Goal: Task Accomplishment & Management: Use online tool/utility

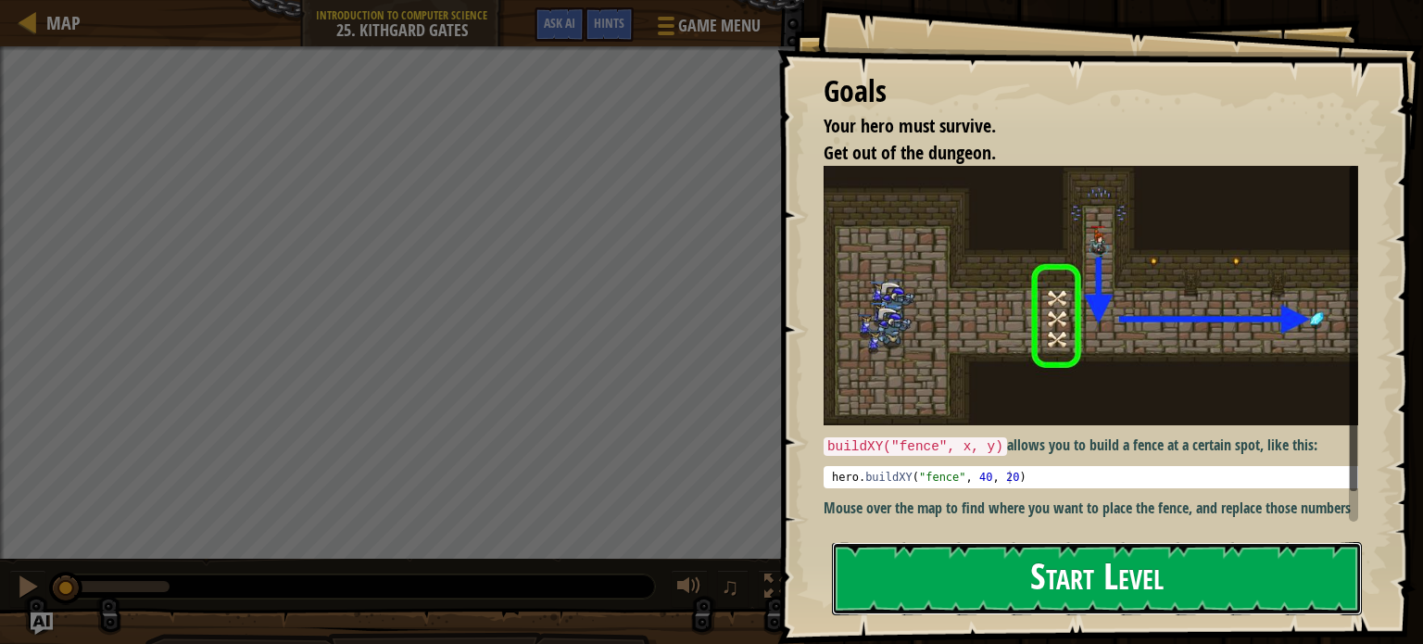
click at [937, 565] on button "Start Level" at bounding box center [1097, 578] width 530 height 73
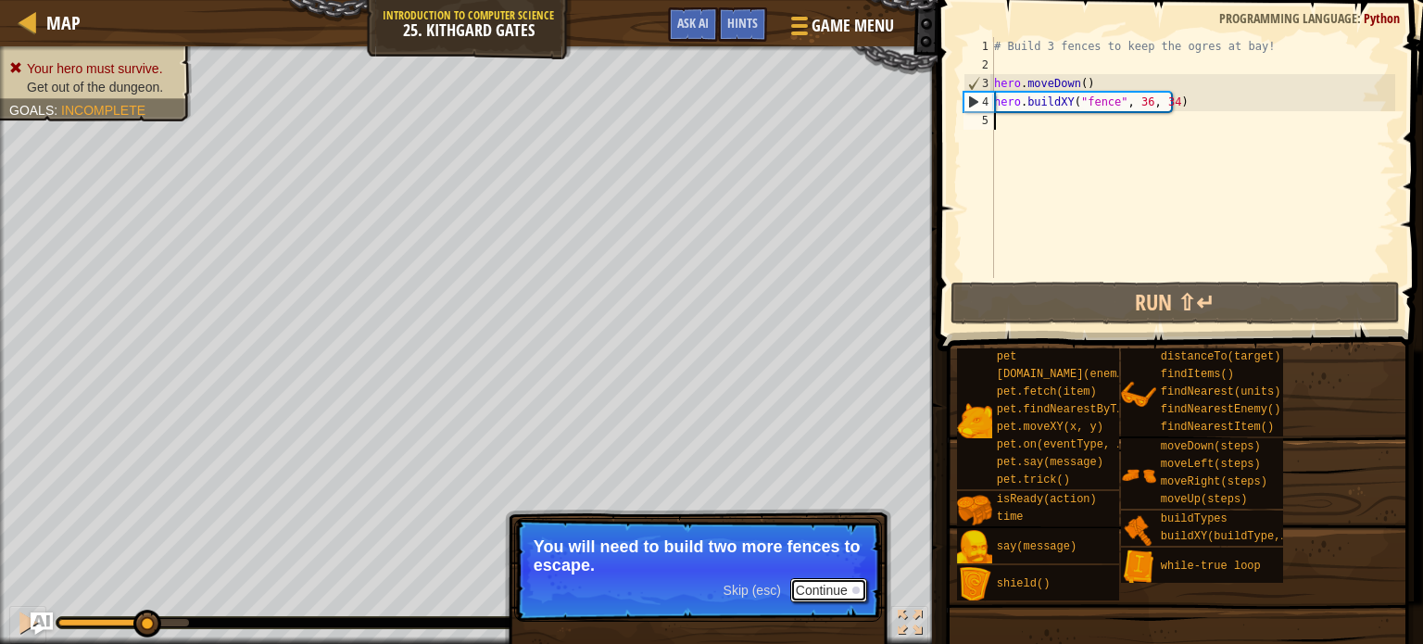
click at [841, 588] on button "Continue" at bounding box center [828, 590] width 77 height 24
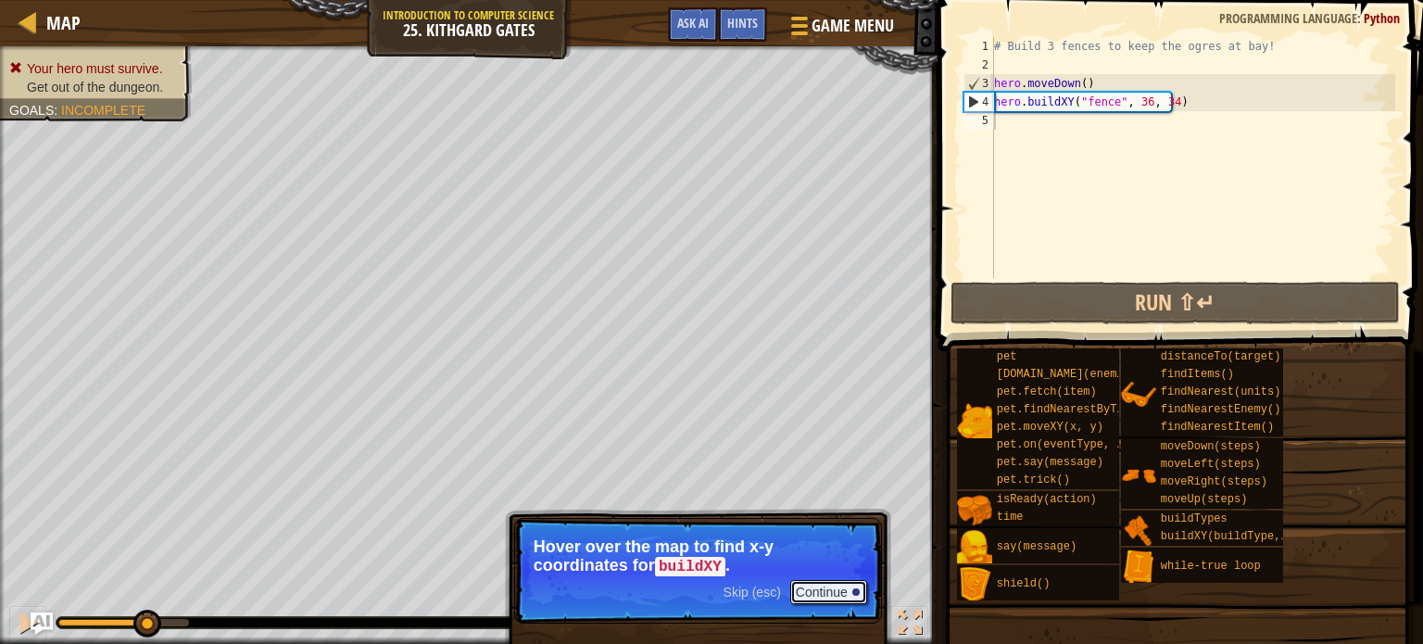
click at [841, 589] on button "Continue" at bounding box center [828, 592] width 77 height 24
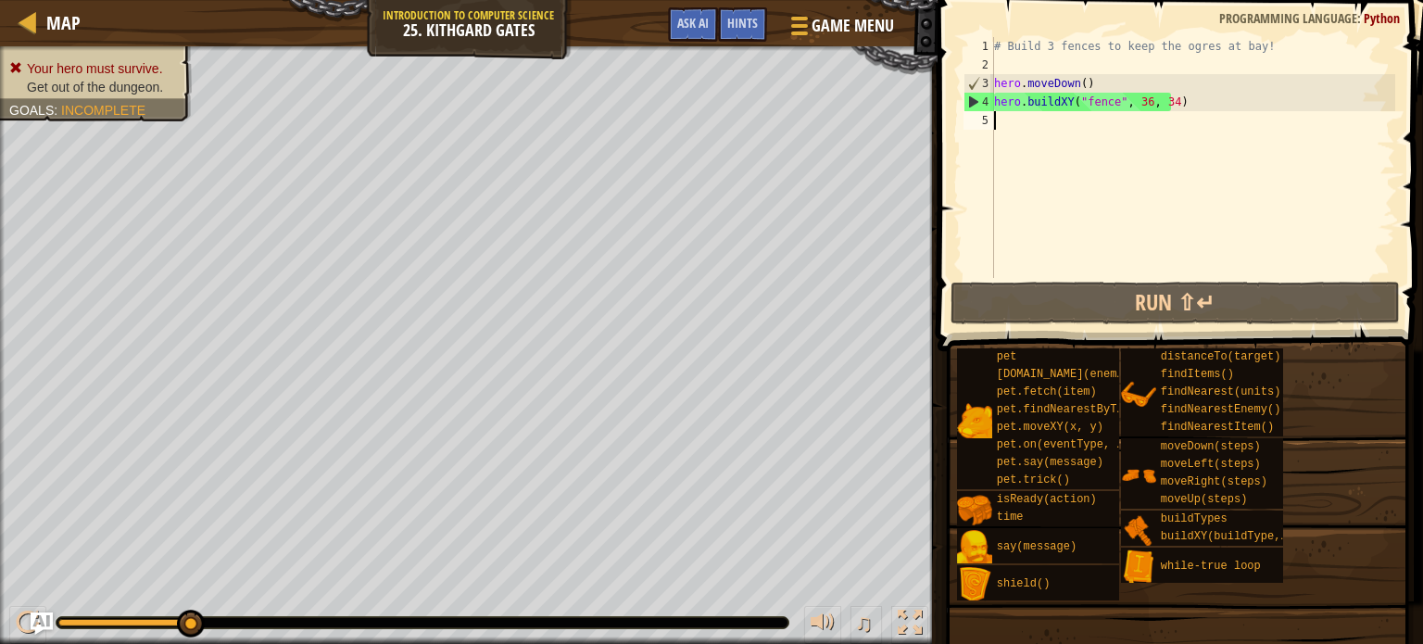
click at [1021, 129] on div "# Build 3 fences to keep the ogres at bay! hero . moveDown ( ) hero . buildXY (…" at bounding box center [1192, 176] width 405 height 278
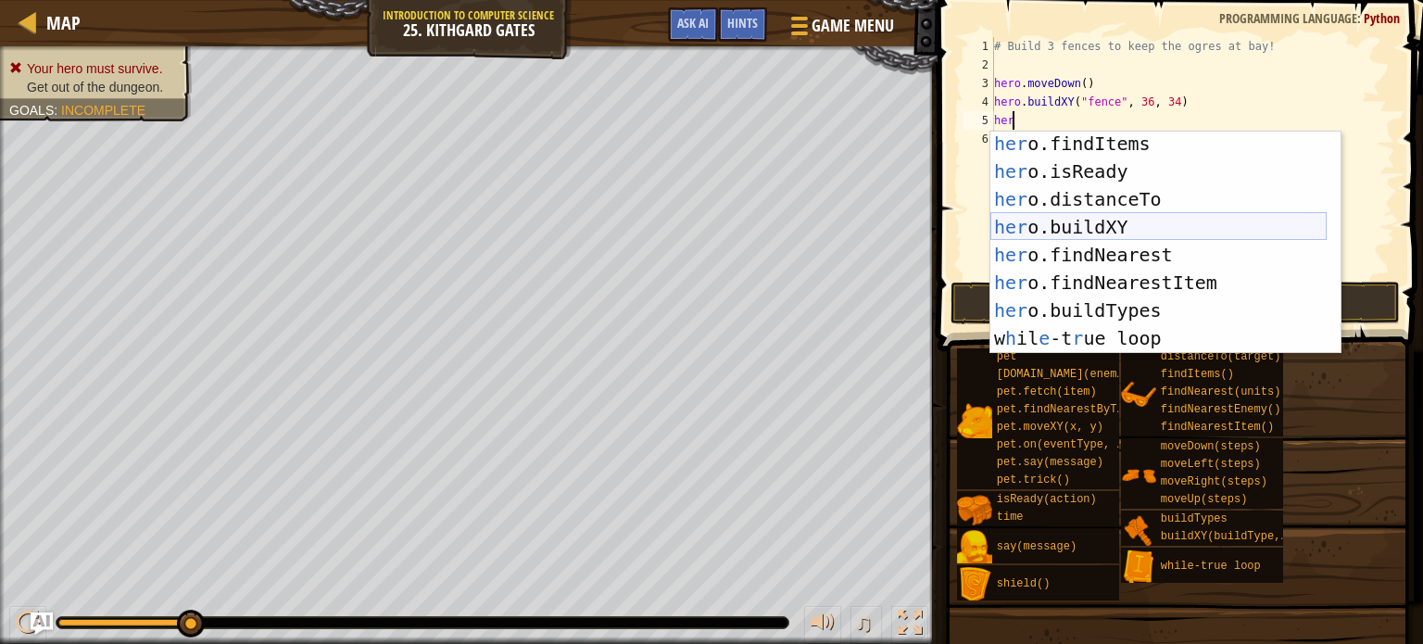
scroll to position [224, 0]
click at [1127, 225] on div "her o.findItems press enter her o.isReady press enter her o.distanceTo press en…" at bounding box center [1158, 269] width 336 height 278
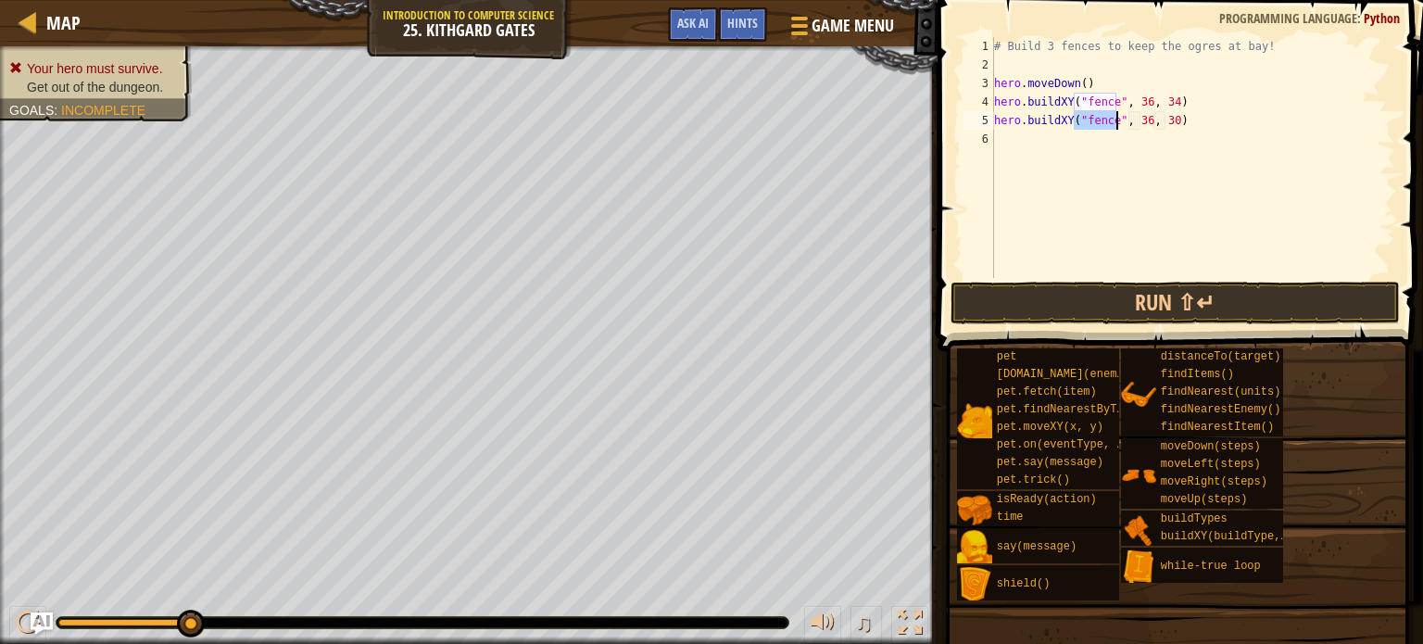
click at [1141, 120] on div "# Build 3 fences to keep the ogres at bay! hero . moveDown ( ) hero . buildXY (…" at bounding box center [1192, 176] width 405 height 278
click at [1166, 120] on div "# Build 3 fences to keep the ogres at bay! hero . moveDown ( ) hero . buildXY (…" at bounding box center [1192, 176] width 405 height 278
click at [1097, 290] on button "Run ⇧↵" at bounding box center [1174, 303] width 449 height 43
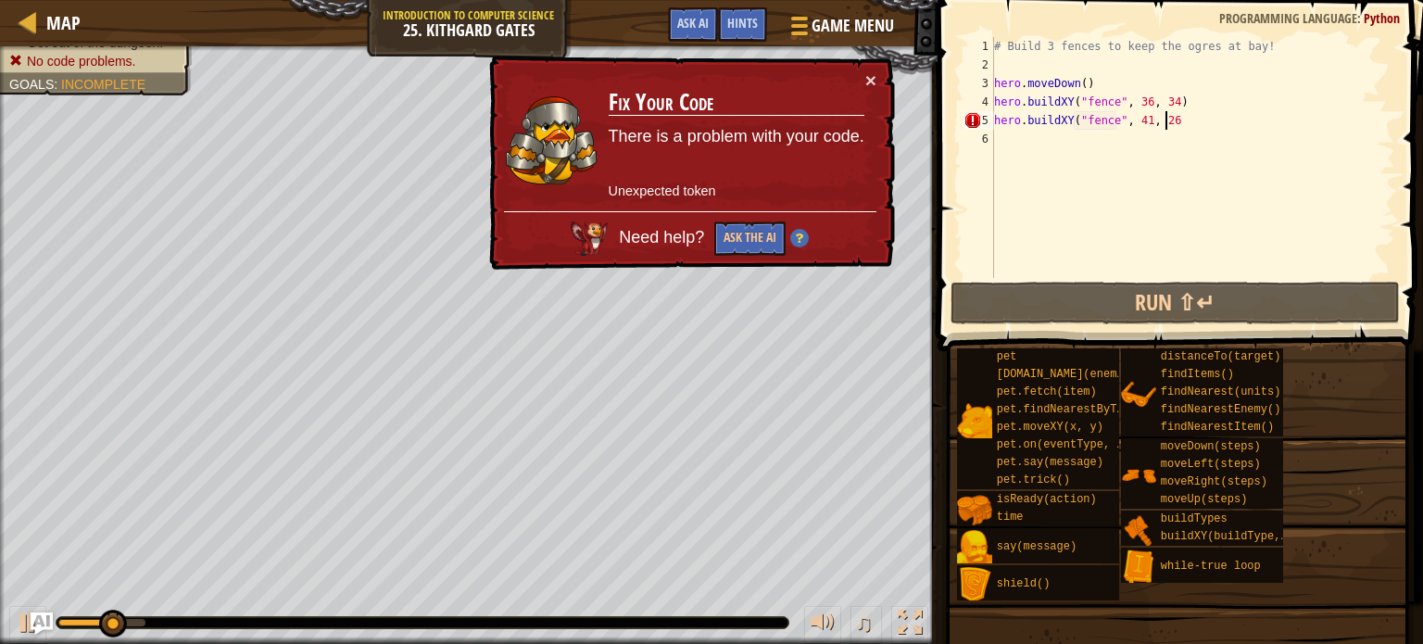
click at [1176, 125] on div "# Build 3 fences to keep the ogres at bay! hero . moveDown ( ) hero . buildXY (…" at bounding box center [1192, 176] width 405 height 278
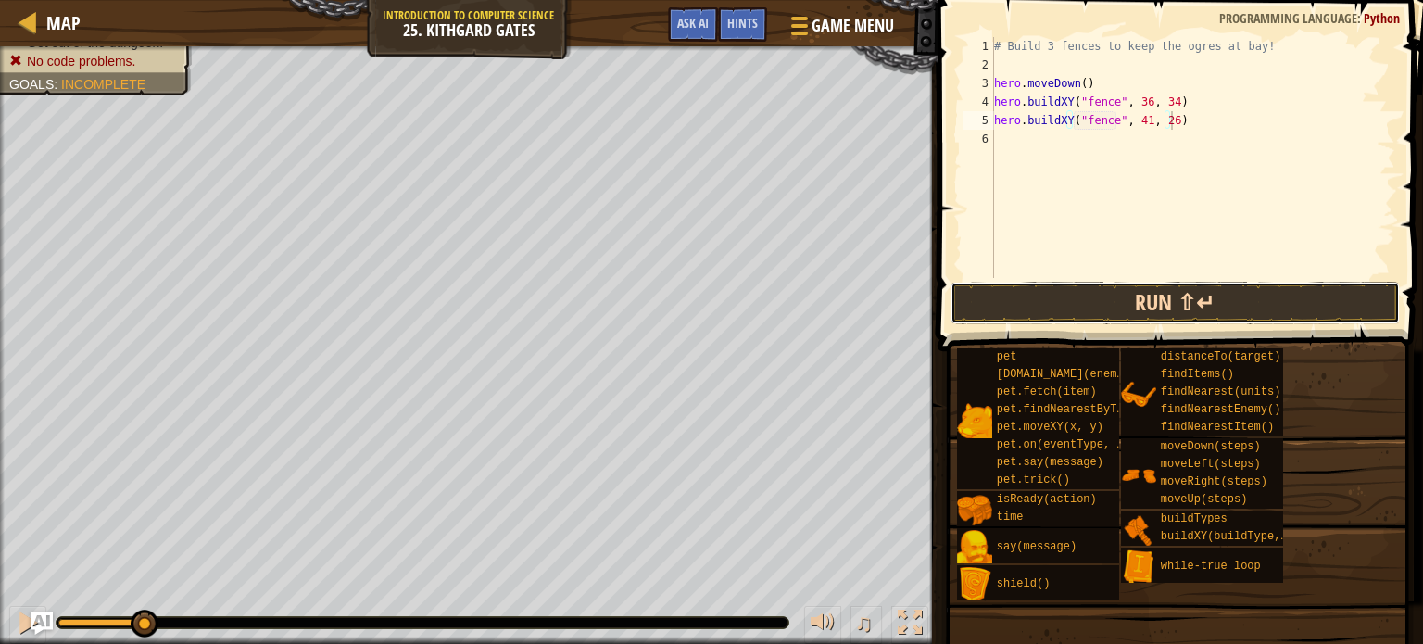
click at [1138, 299] on button "Run ⇧↵" at bounding box center [1174, 303] width 449 height 43
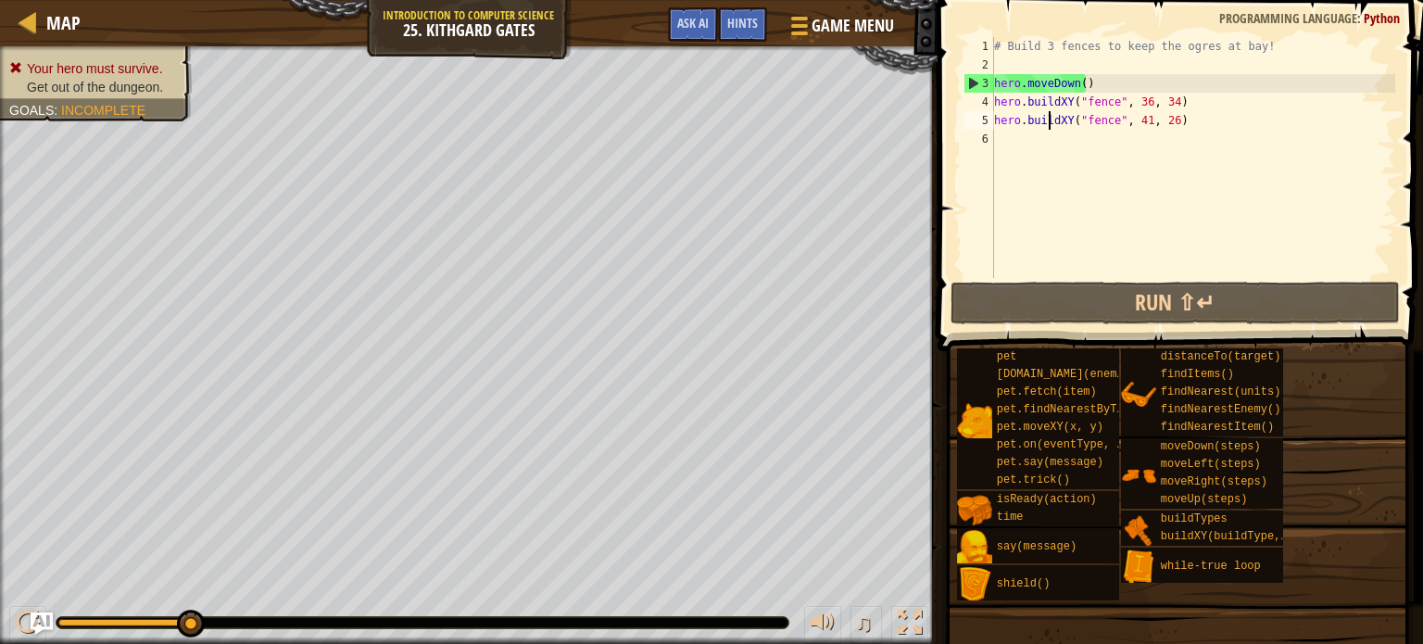
drag, startPoint x: 1049, startPoint y: 120, endPoint x: 1030, endPoint y: 120, distance: 18.6
click at [1030, 120] on div "# Build 3 fences to keep the ogres at bay! hero . moveDown ( ) hero . buildXY (…" at bounding box center [1192, 176] width 405 height 278
click at [1030, 121] on div "# Build 3 fences to keep the ogres at bay! hero . moveDown ( ) hero . buildXY (…" at bounding box center [1192, 176] width 405 height 278
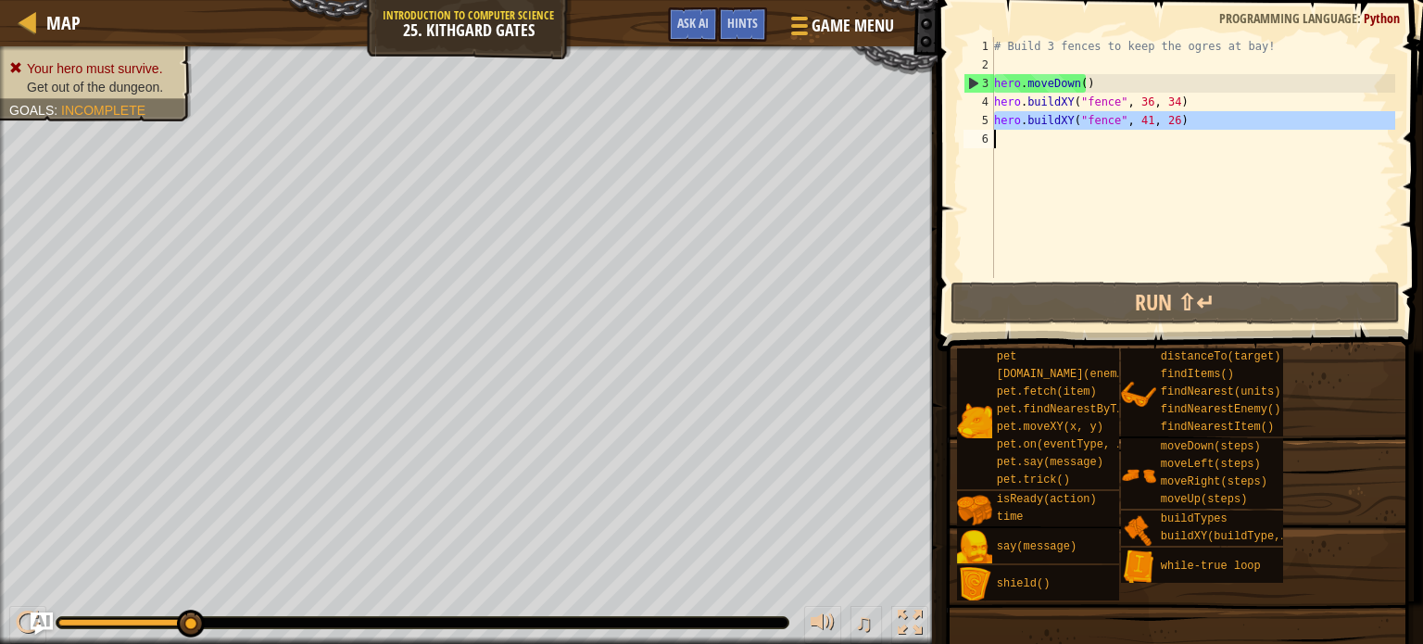
type textarea "hero.buildXY("fence", 41, 26)"
click at [1004, 132] on div "# Build 3 fences to keep the ogres at bay! hero . moveDown ( ) hero . buildXY (…" at bounding box center [1192, 157] width 405 height 241
paste textarea "hero.buildXY("fence", 41, 26)"
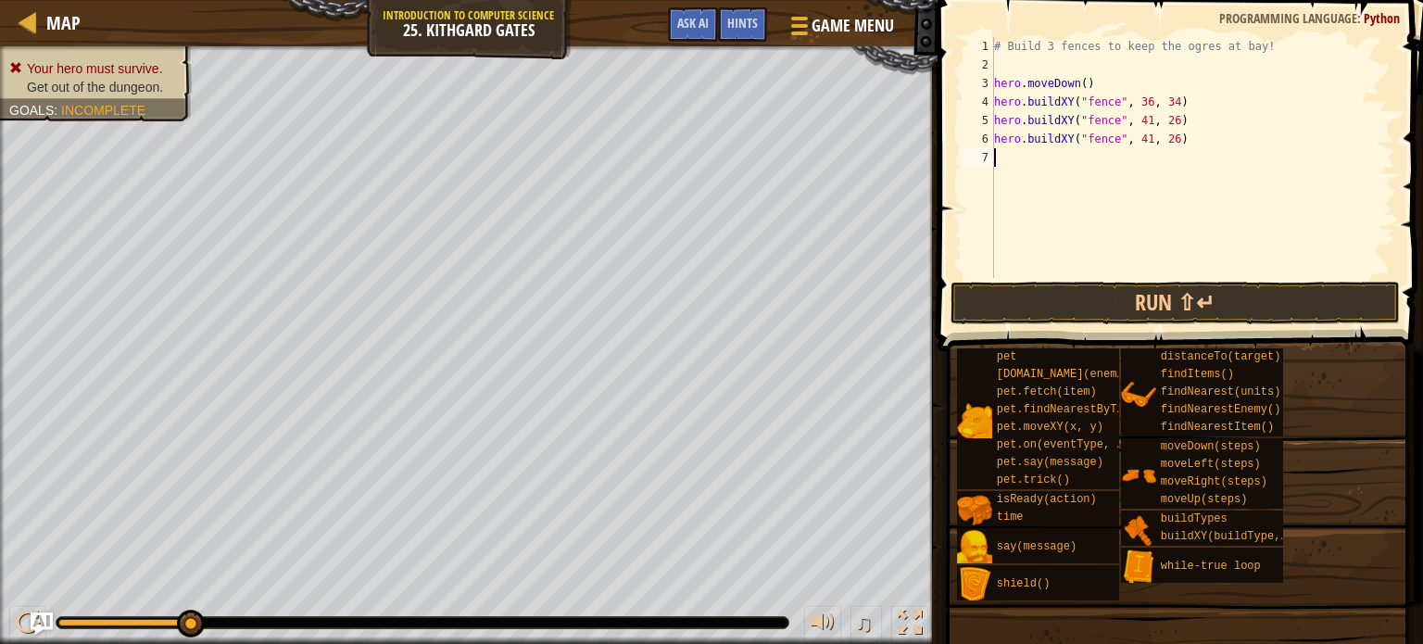
click at [1166, 144] on div "# Build 3 fences to keep the ogres at bay! hero . moveDown ( ) hero . buildXY (…" at bounding box center [1192, 176] width 405 height 278
type textarea "hero.buildXY("fence", 41, 28)"
click at [1001, 151] on div "# Build 3 fences to keep the ogres at bay! hero . moveDown ( ) hero . buildXY (…" at bounding box center [1192, 176] width 405 height 278
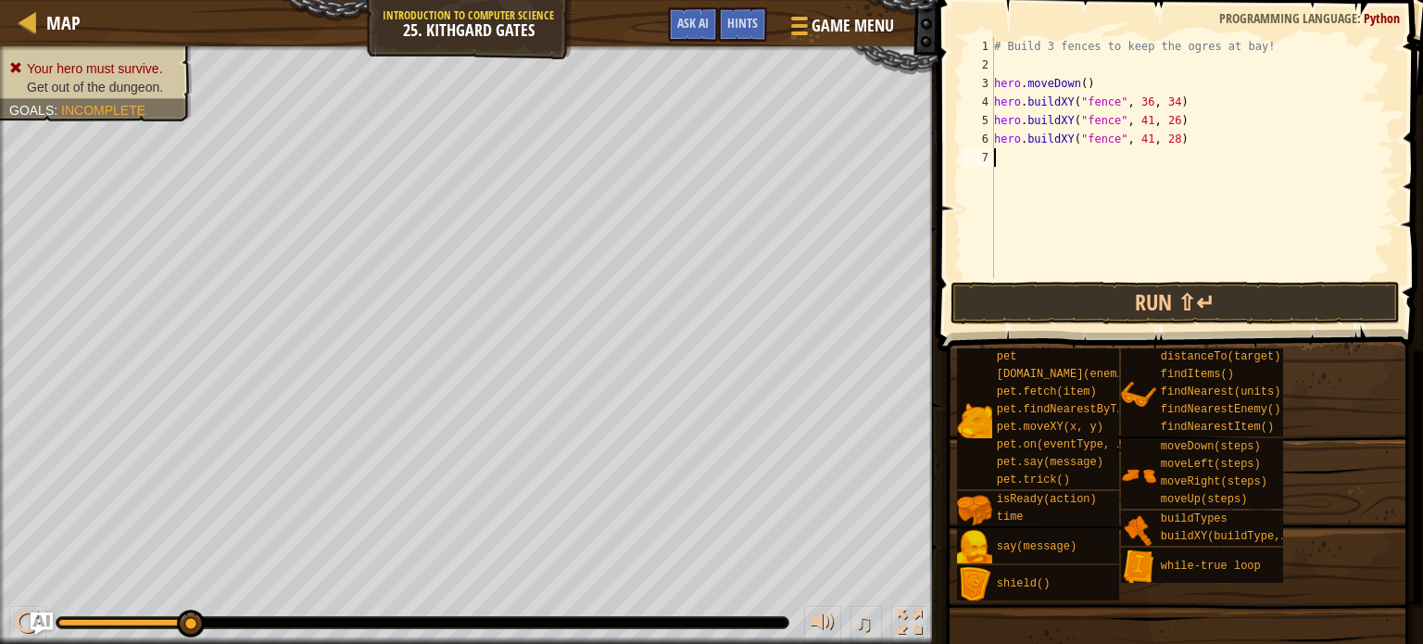
paste textarea "hero.buildXY("fence", 41, 26)"
click at [1163, 157] on div "# Build 3 fences to keep the ogres at bay! hero . moveDown ( ) hero . buildXY (…" at bounding box center [1192, 176] width 405 height 278
click at [1188, 303] on button "Run ⇧↵" at bounding box center [1174, 303] width 449 height 43
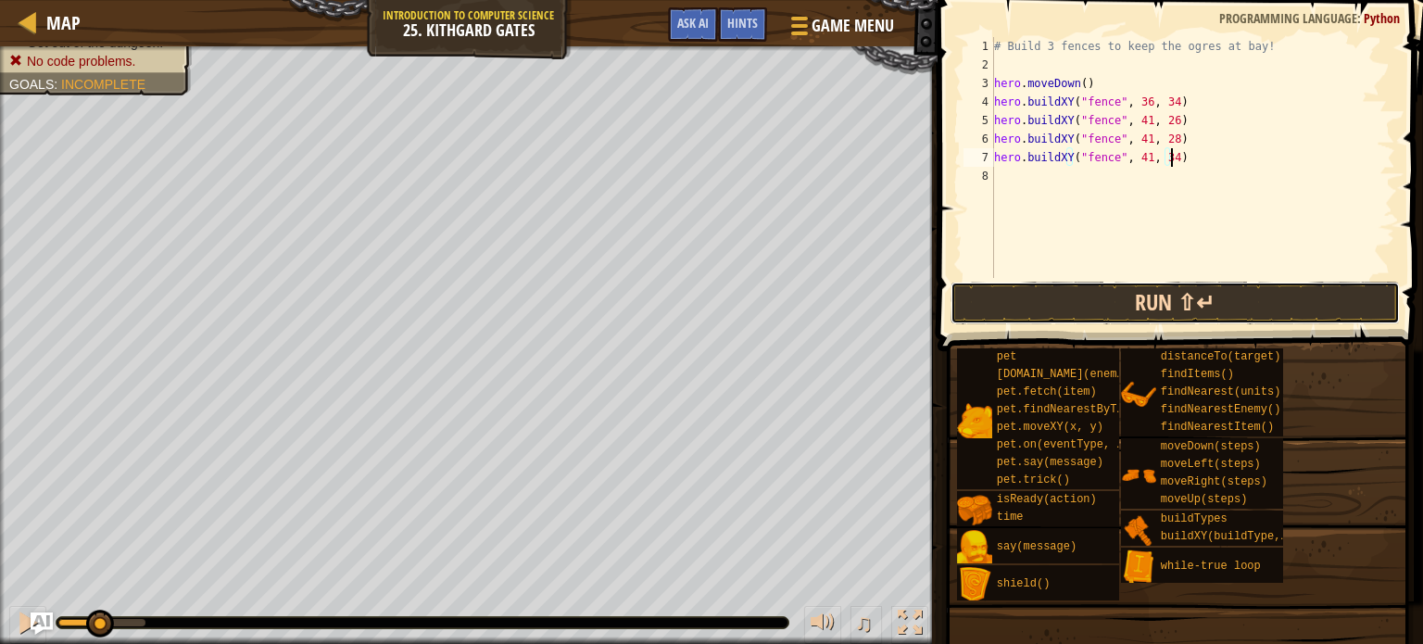
click at [1171, 289] on button "Run ⇧↵" at bounding box center [1174, 303] width 449 height 43
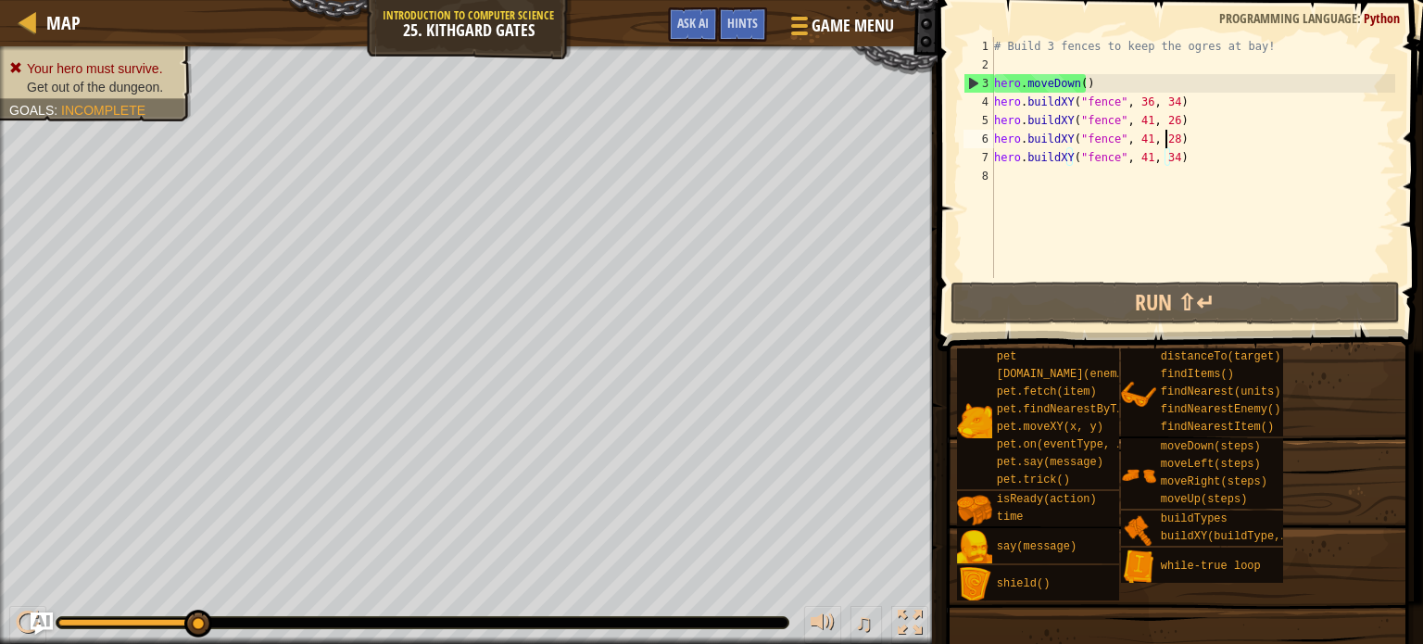
click at [1164, 134] on div "# Build 3 fences to keep the ogres at bay! hero . moveDown ( ) hero . buildXY (…" at bounding box center [1192, 176] width 405 height 278
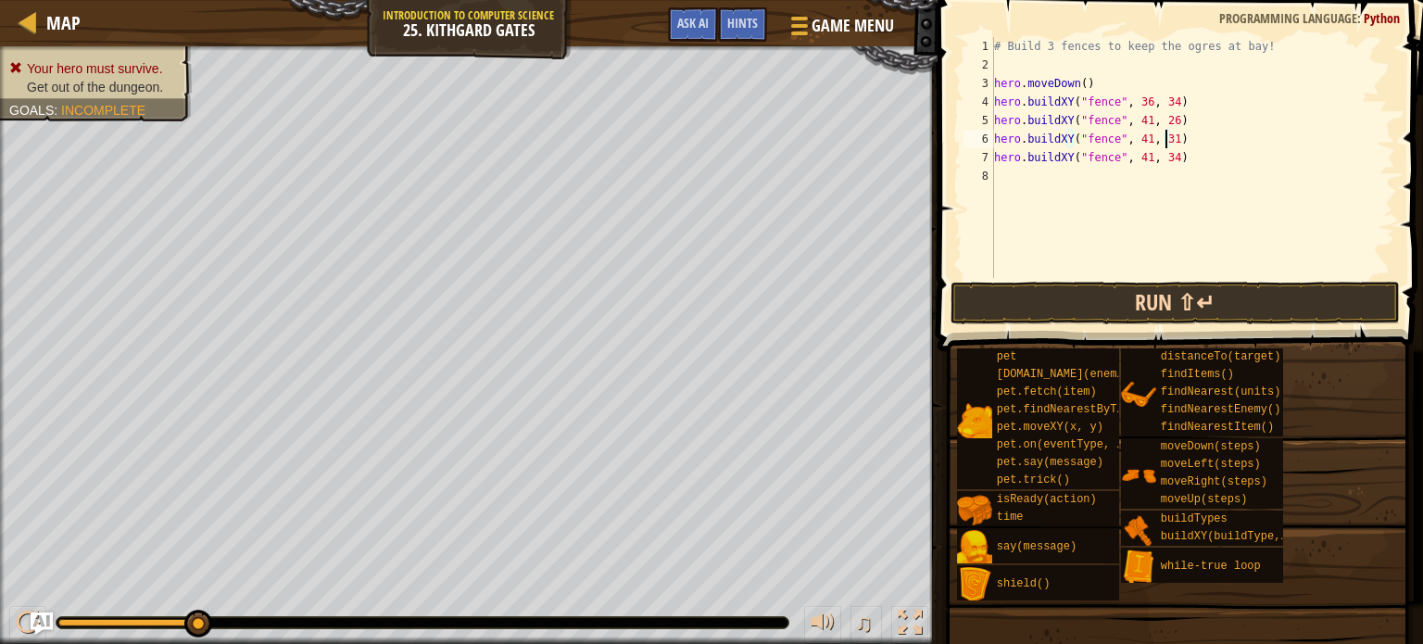
type textarea "hero.buildXY("fence", 41, 31)"
click at [1152, 294] on button "Run ⇧↵" at bounding box center [1174, 303] width 449 height 43
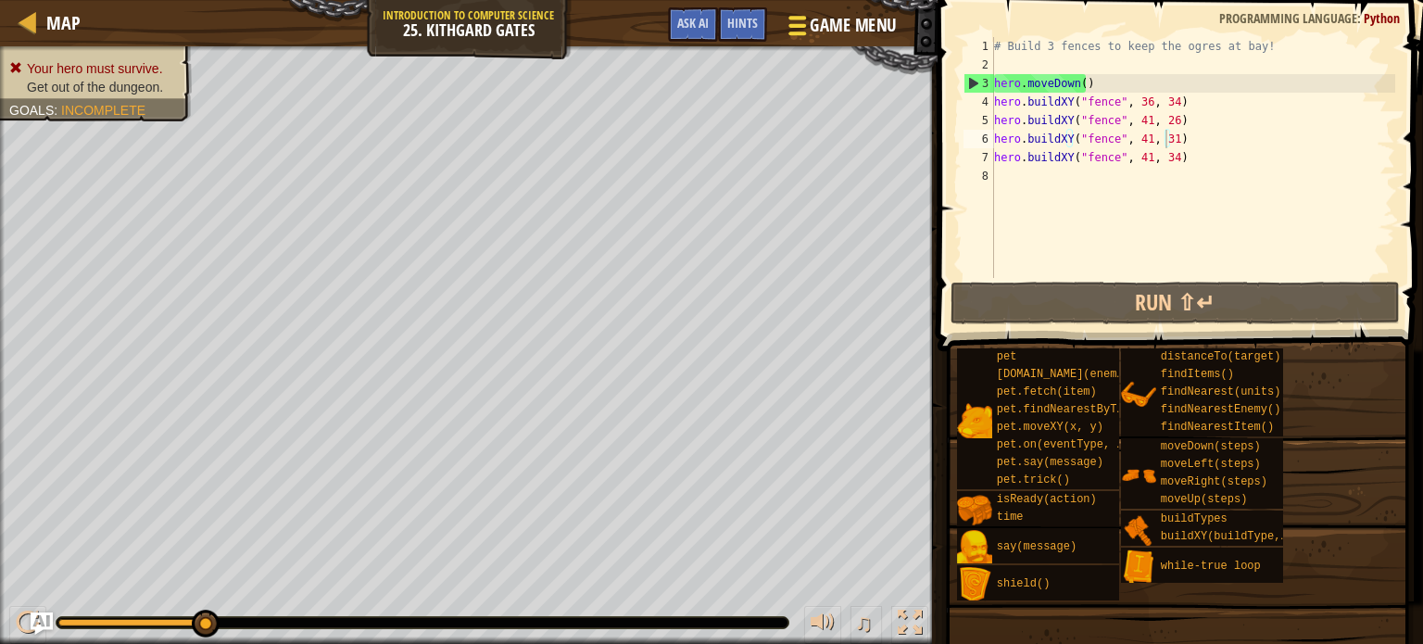
click at [850, 23] on span "Game Menu" at bounding box center [853, 25] width 86 height 25
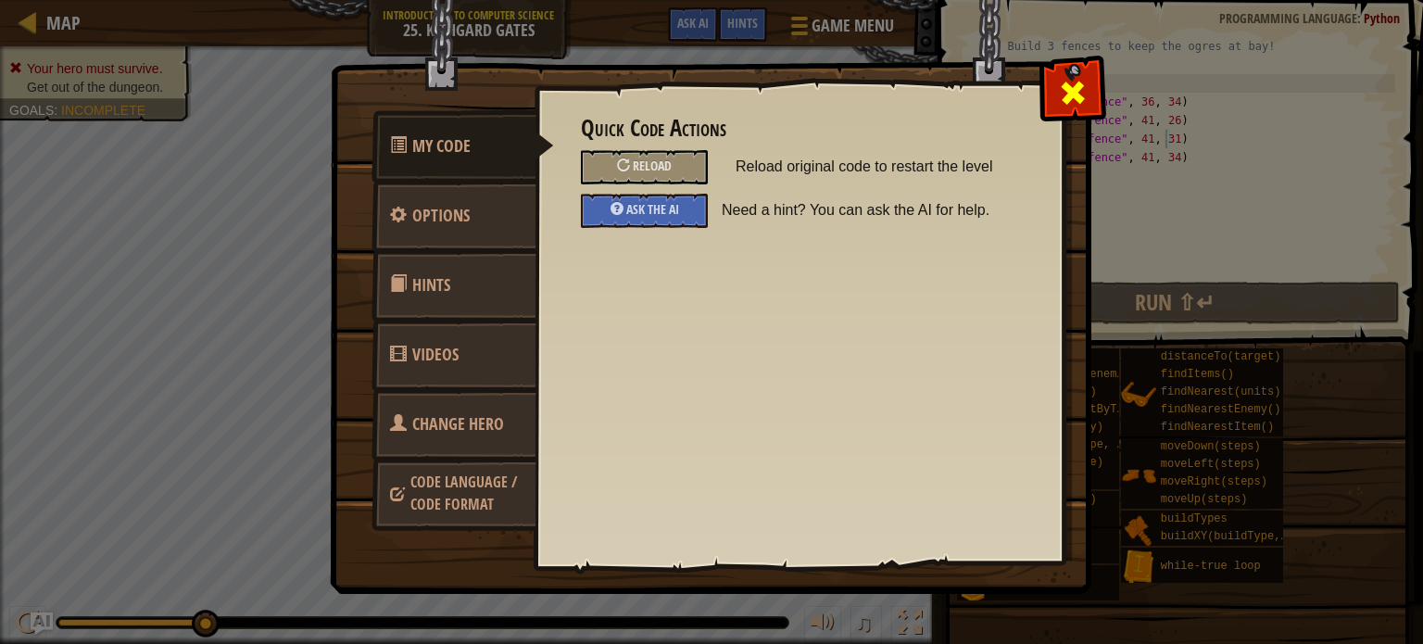
click at [1056, 91] on div at bounding box center [1072, 88] width 58 height 58
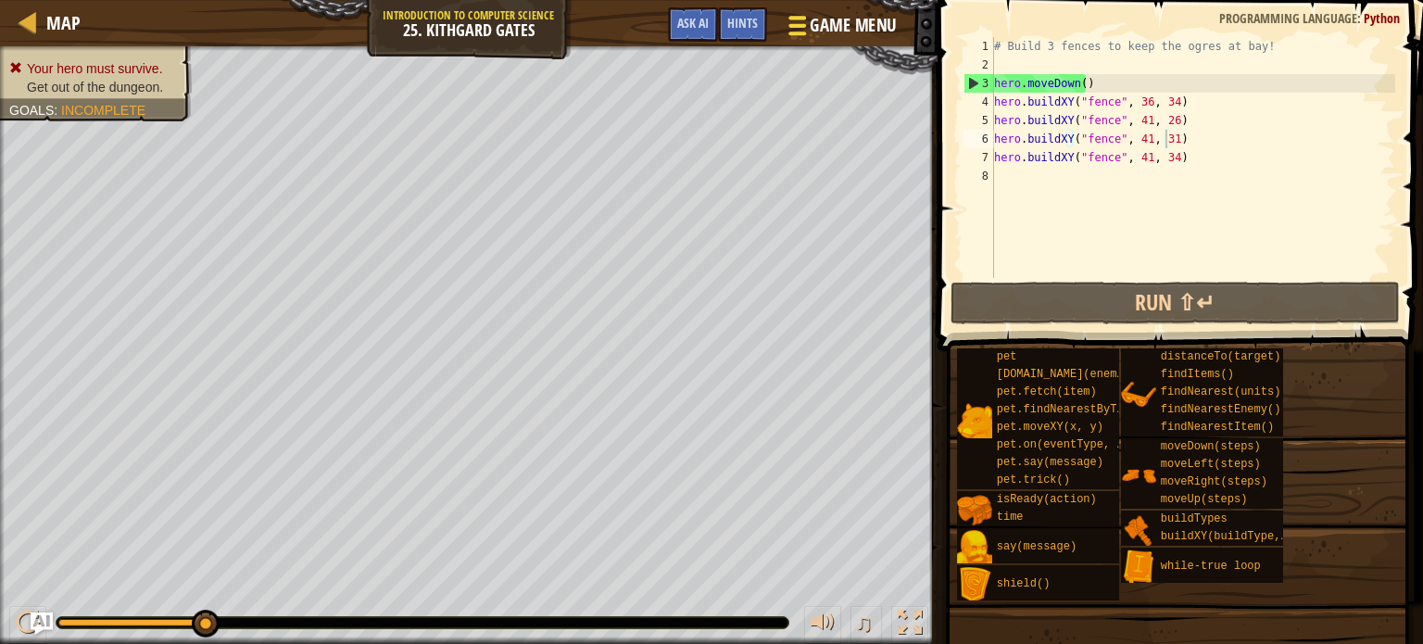
click at [797, 42] on button "Game Menu" at bounding box center [840, 28] width 135 height 45
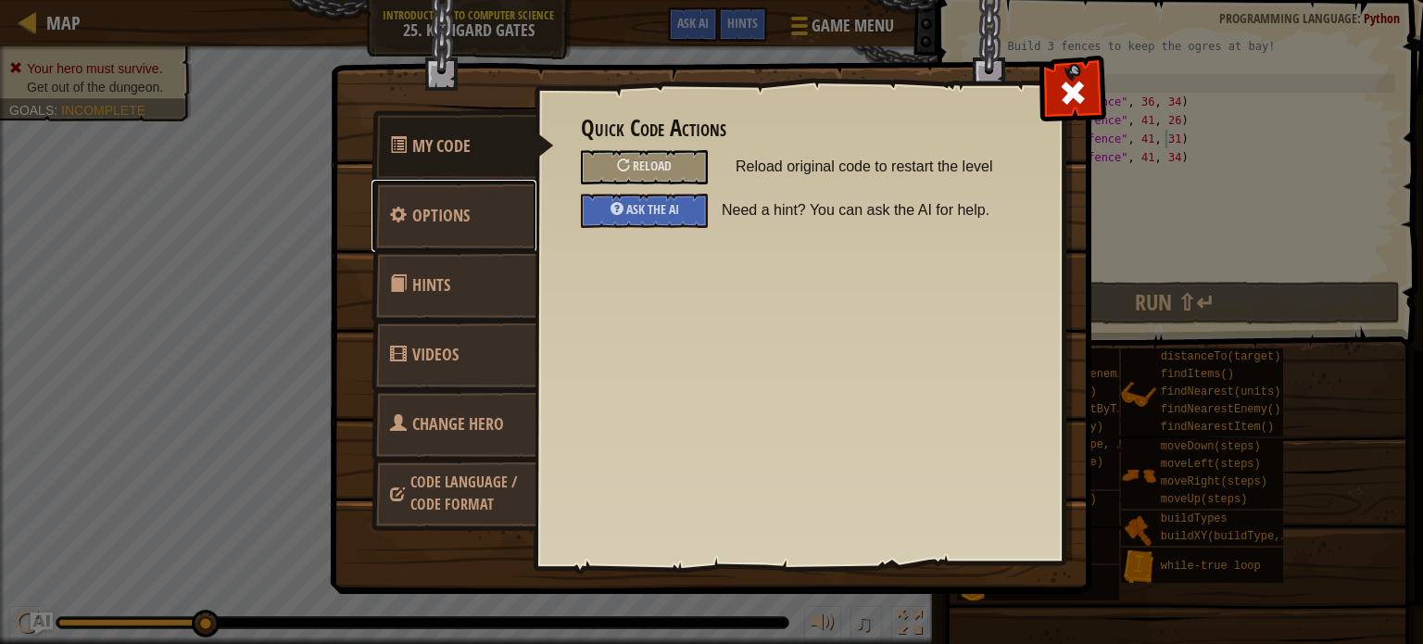
click at [463, 229] on link "Options" at bounding box center [453, 216] width 165 height 72
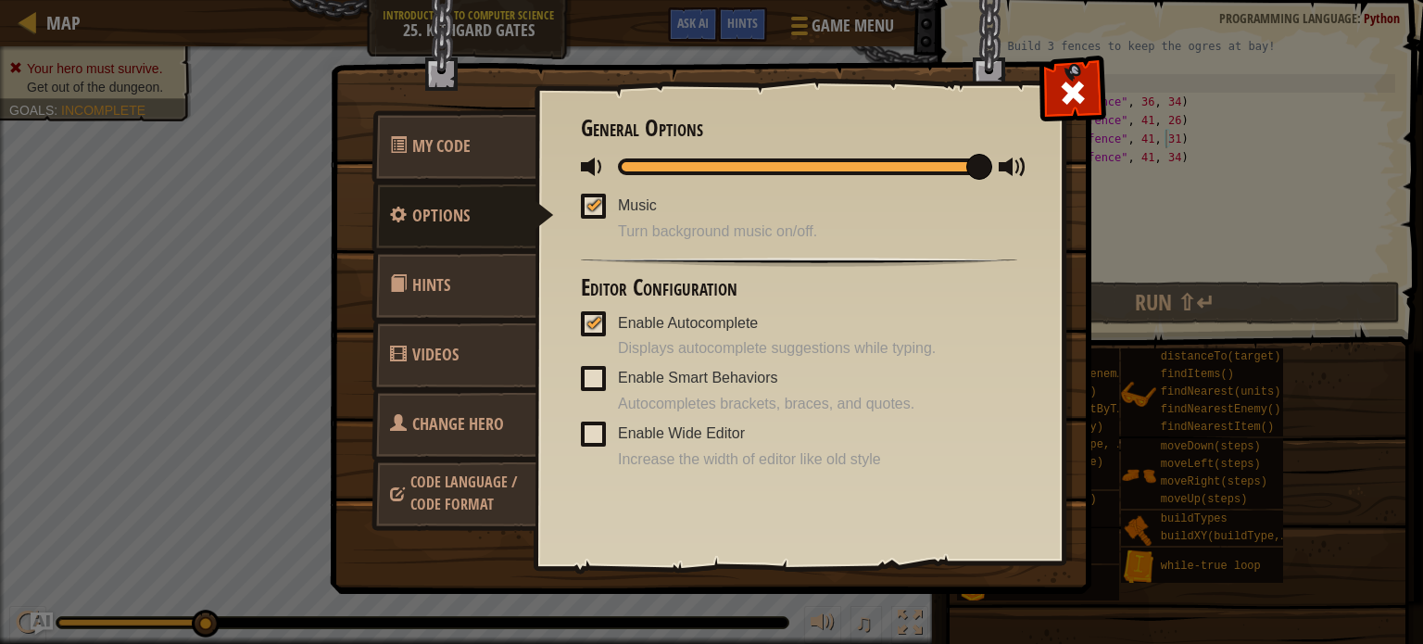
click at [432, 296] on span "Hints" at bounding box center [431, 284] width 38 height 23
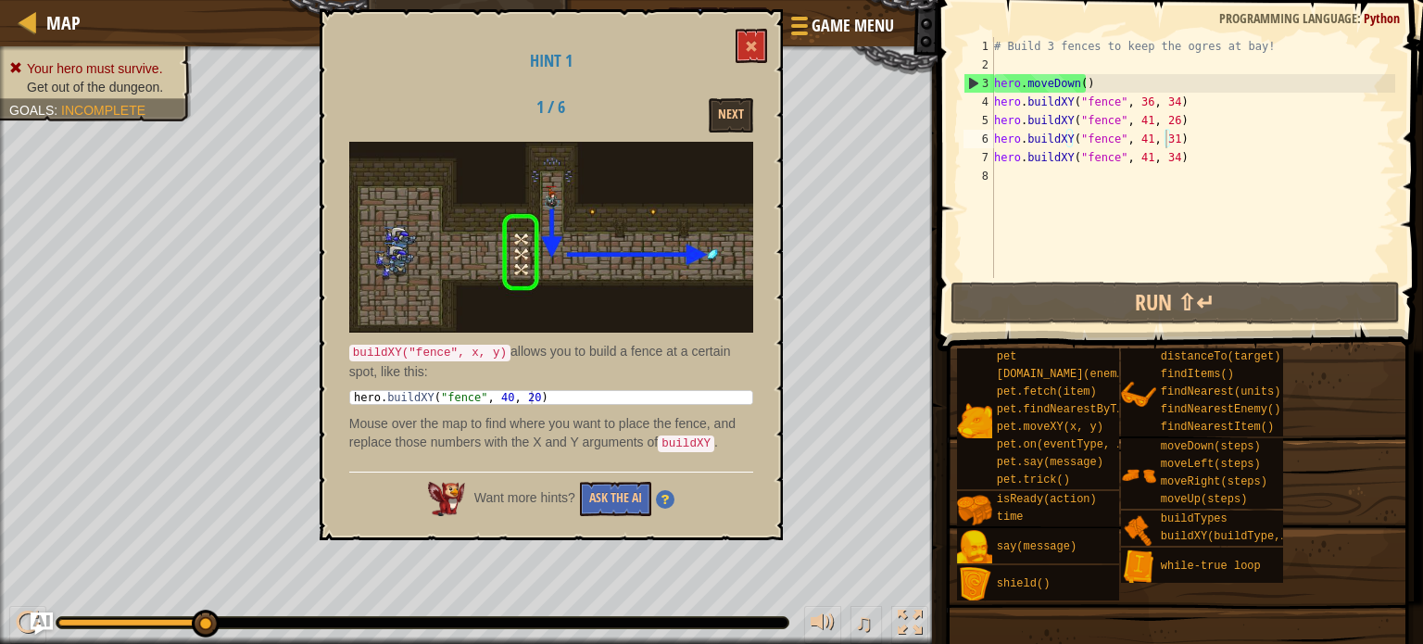
click at [757, 22] on div "Hint 1 1 / 6 Next buildXY("fence", x, y) allows you to build a fence at a certa…" at bounding box center [551, 274] width 463 height 531
click at [747, 42] on span at bounding box center [751, 46] width 13 height 13
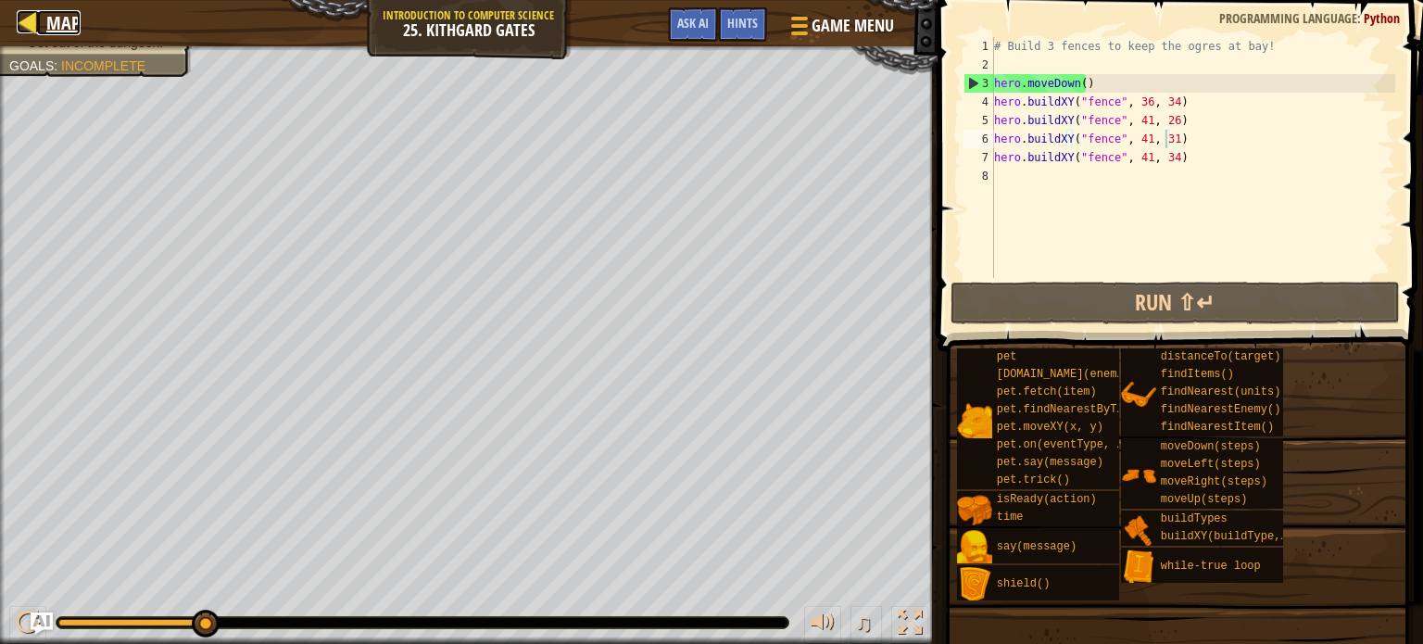
click at [34, 23] on div at bounding box center [28, 21] width 23 height 23
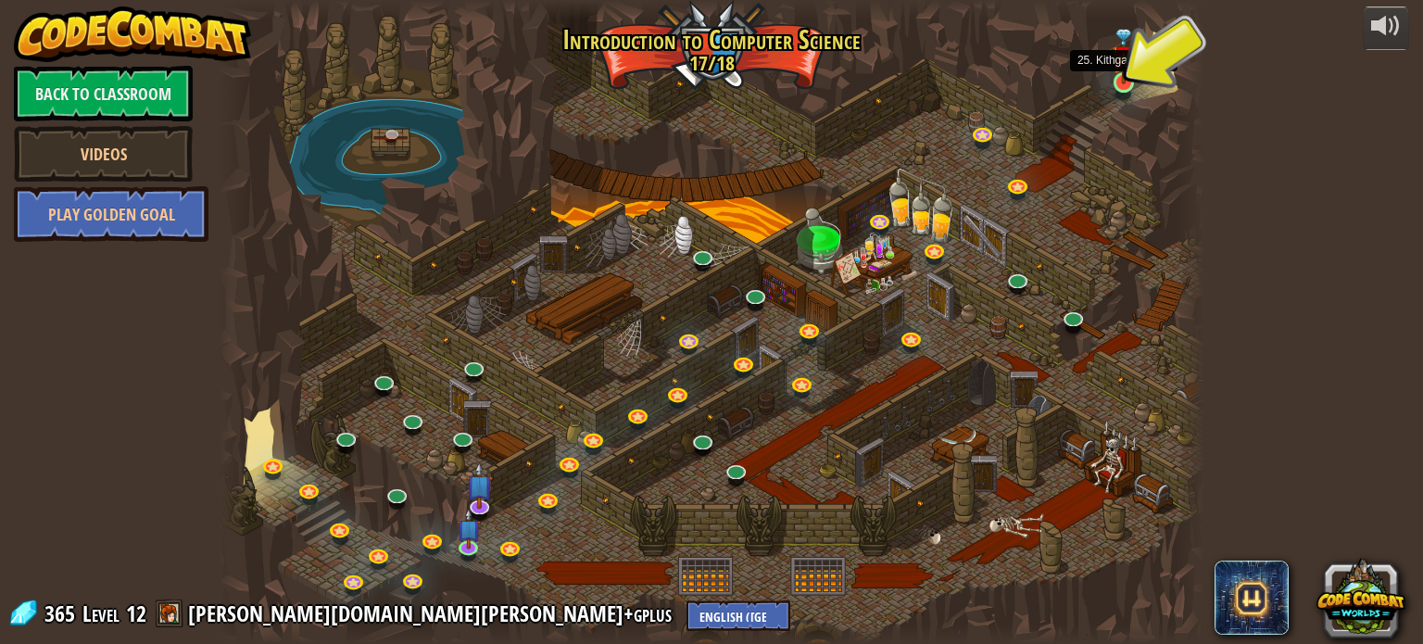
click at [1127, 81] on img at bounding box center [1124, 57] width 24 height 56
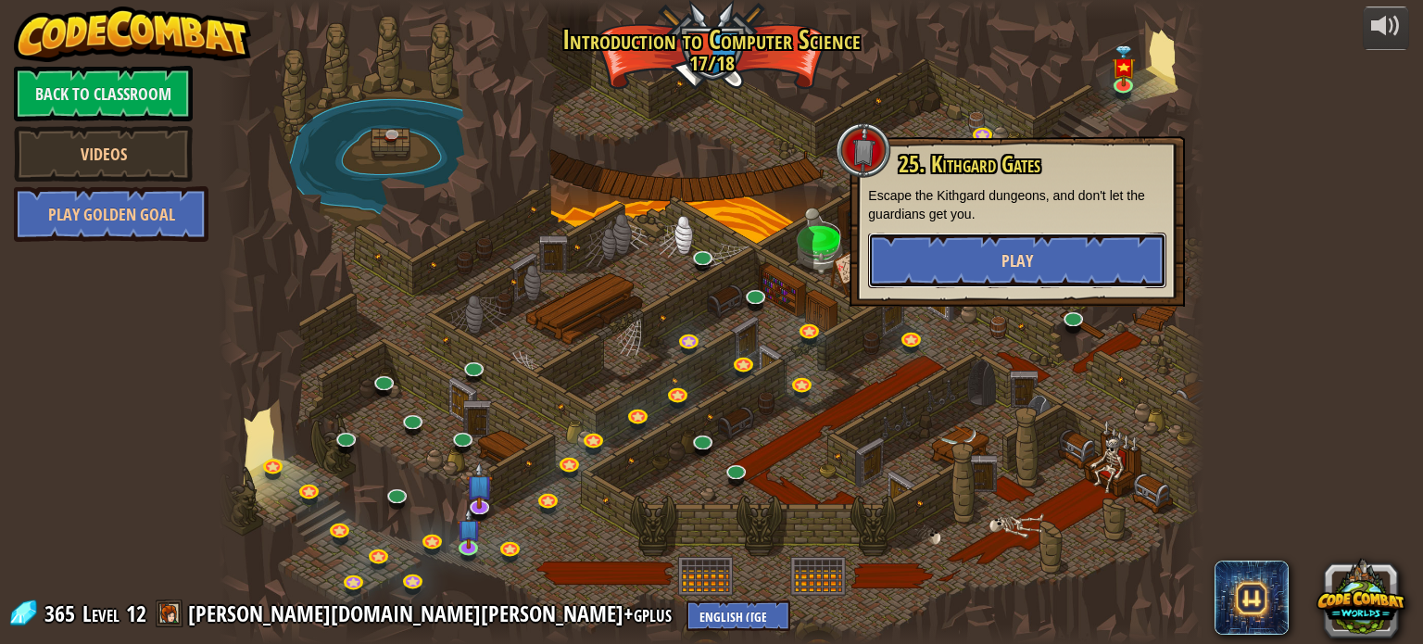
click at [1051, 258] on button "Play" at bounding box center [1017, 261] width 298 height 56
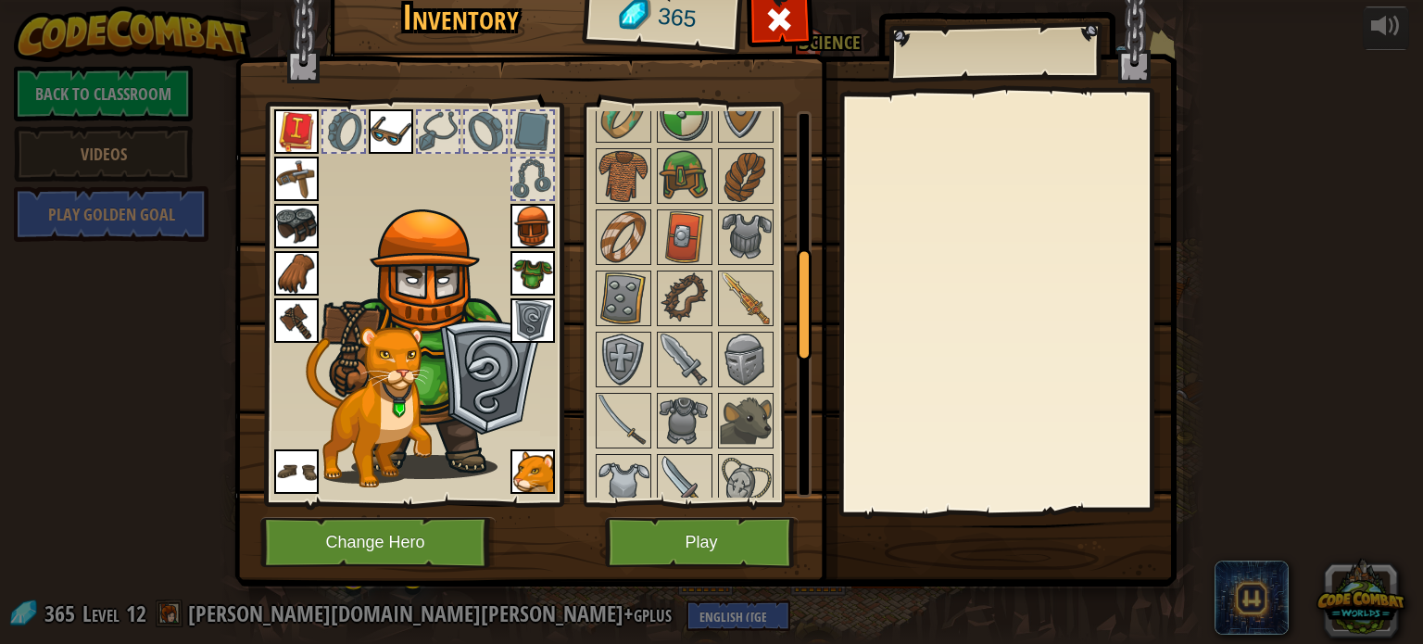
scroll to position [504, 0]
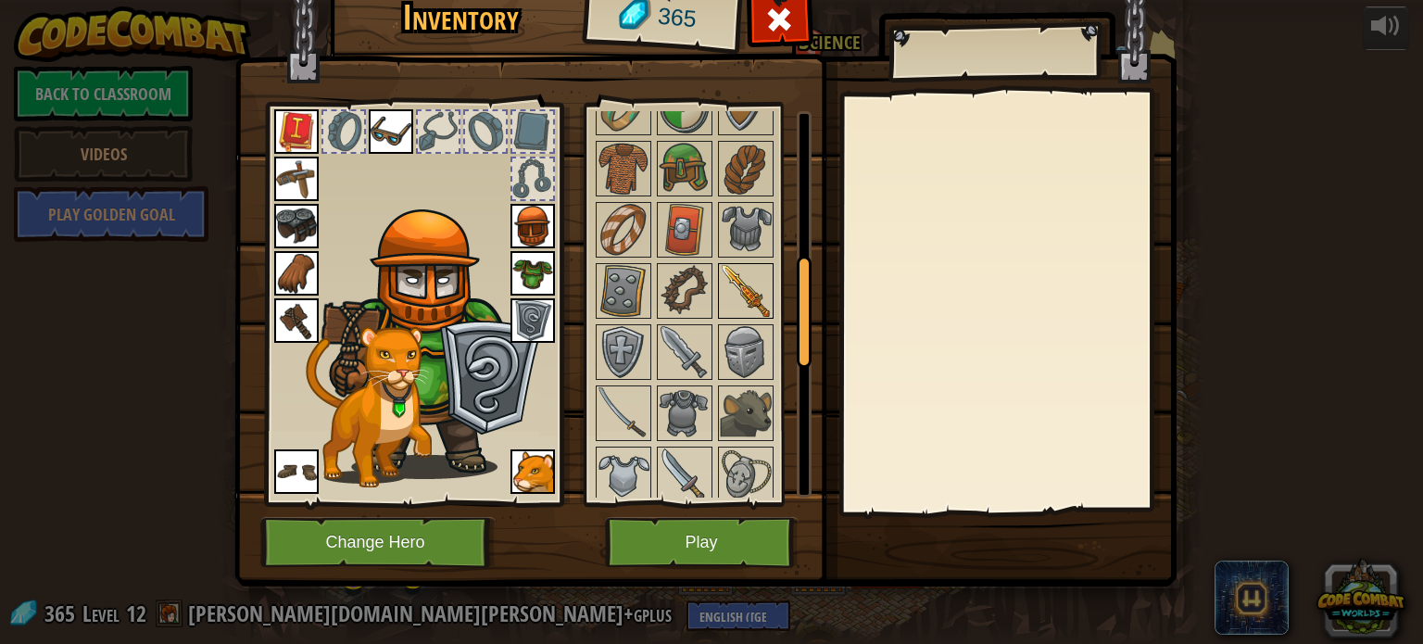
click at [733, 268] on img at bounding box center [746, 291] width 52 height 52
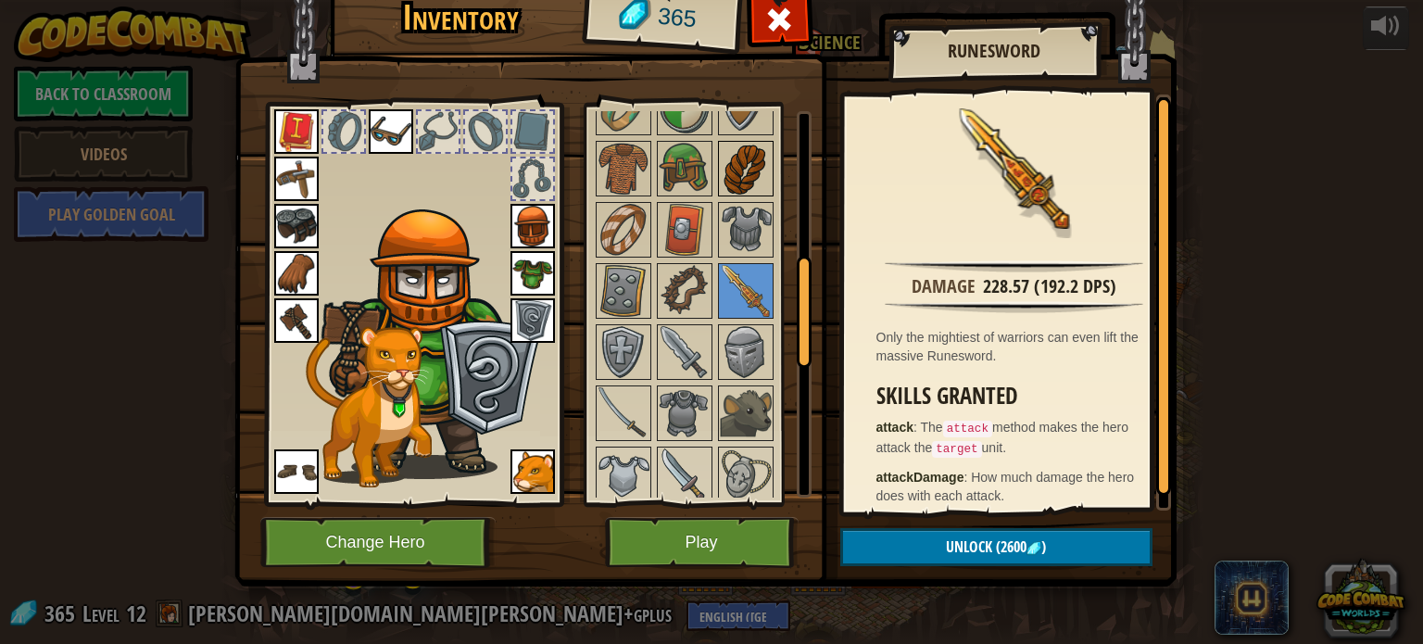
click at [745, 166] on img at bounding box center [746, 169] width 52 height 52
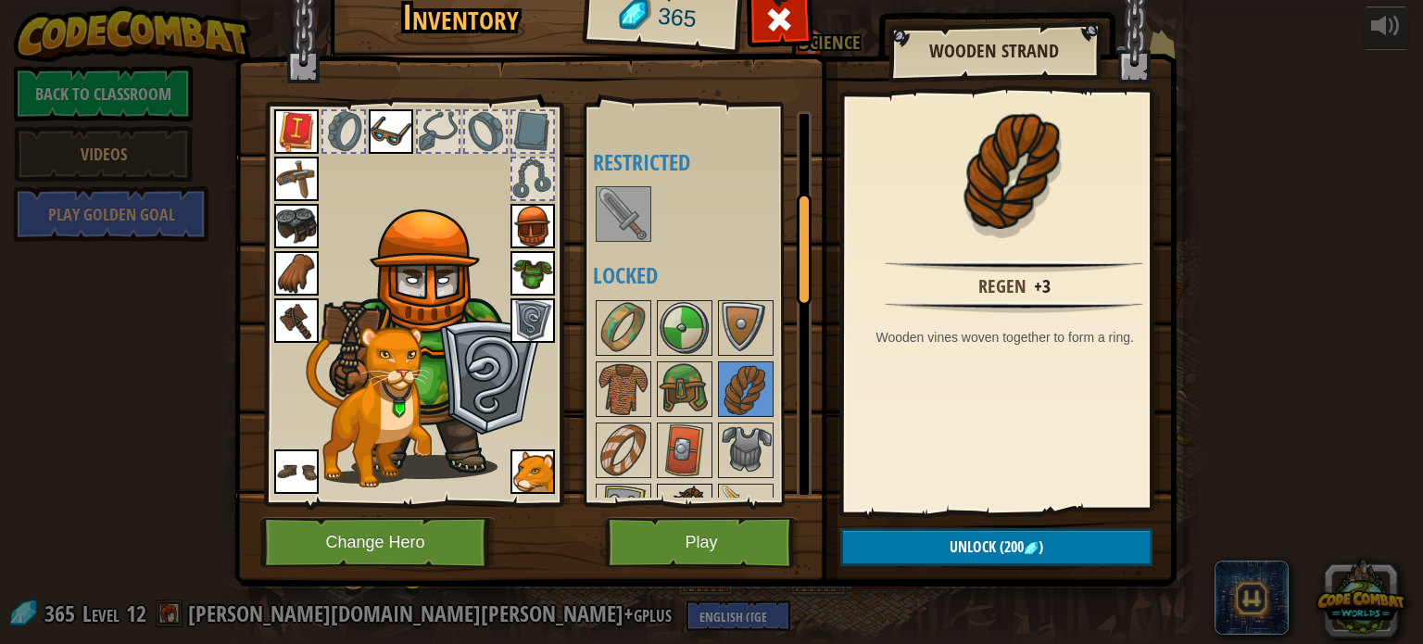
scroll to position [282, 0]
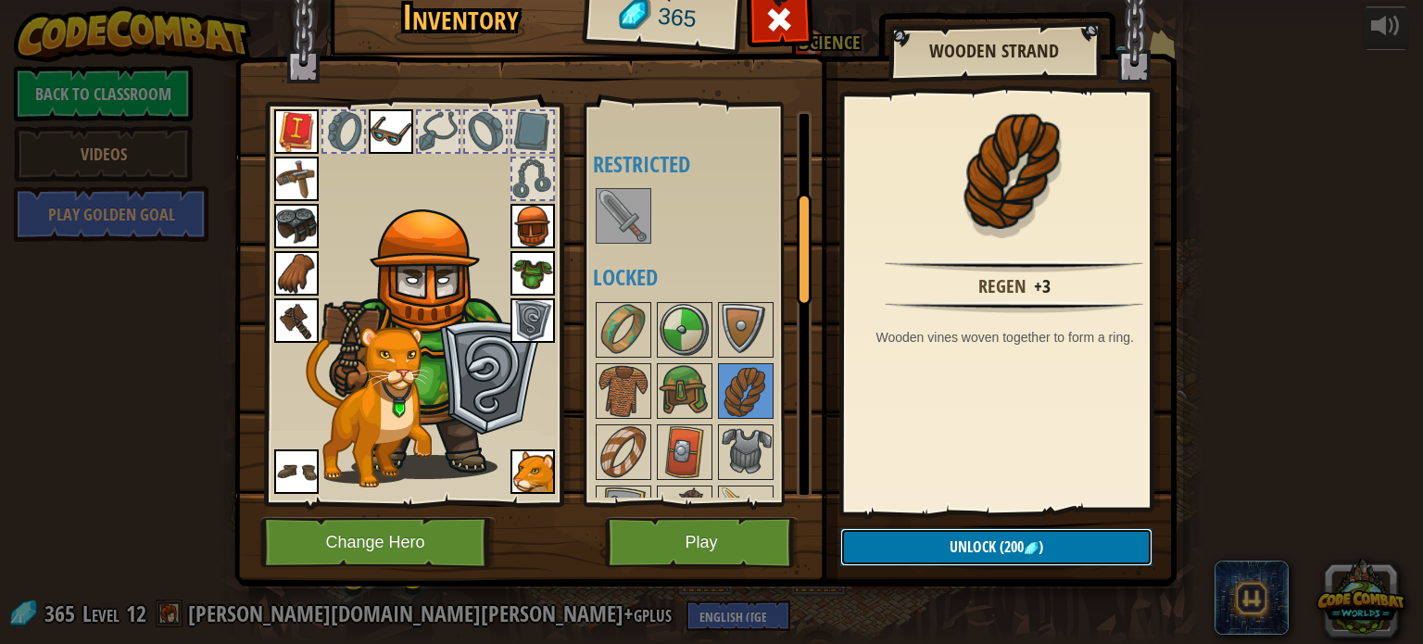
click at [892, 547] on button "Unlock (200 )" at bounding box center [996, 547] width 312 height 38
click at [925, 541] on button "Confirm" at bounding box center [996, 547] width 312 height 38
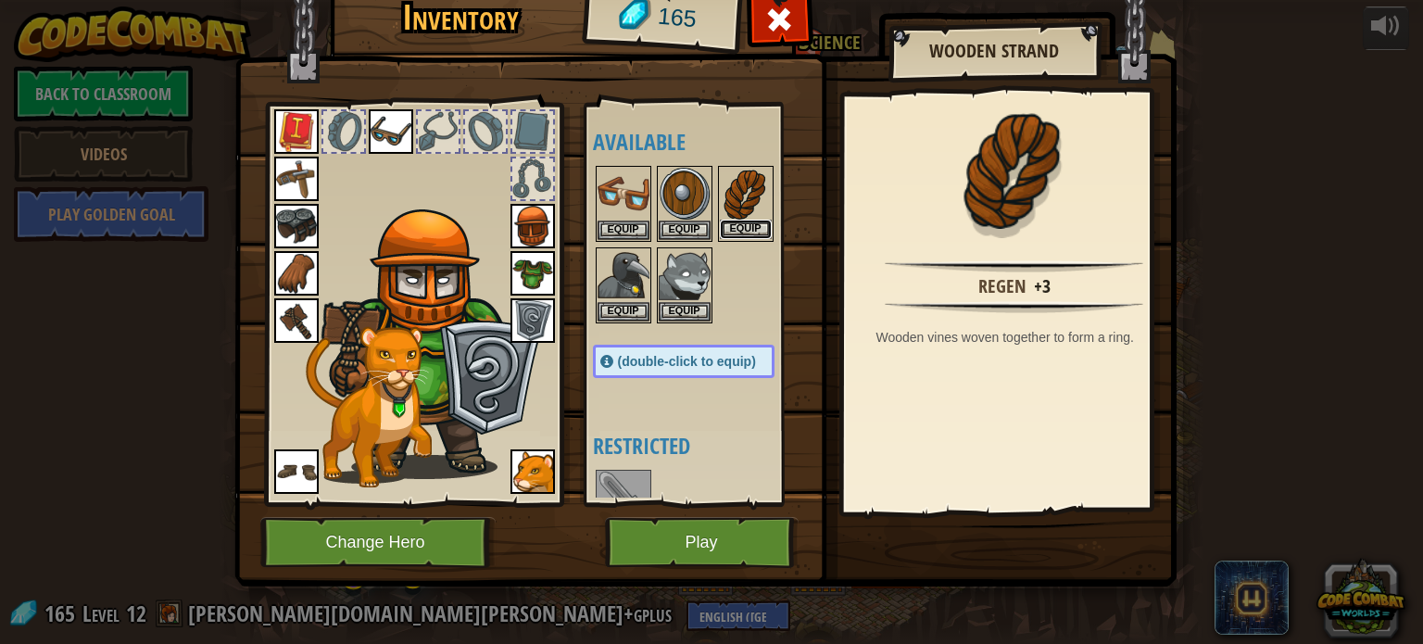
click at [748, 222] on button "Equip" at bounding box center [746, 229] width 52 height 19
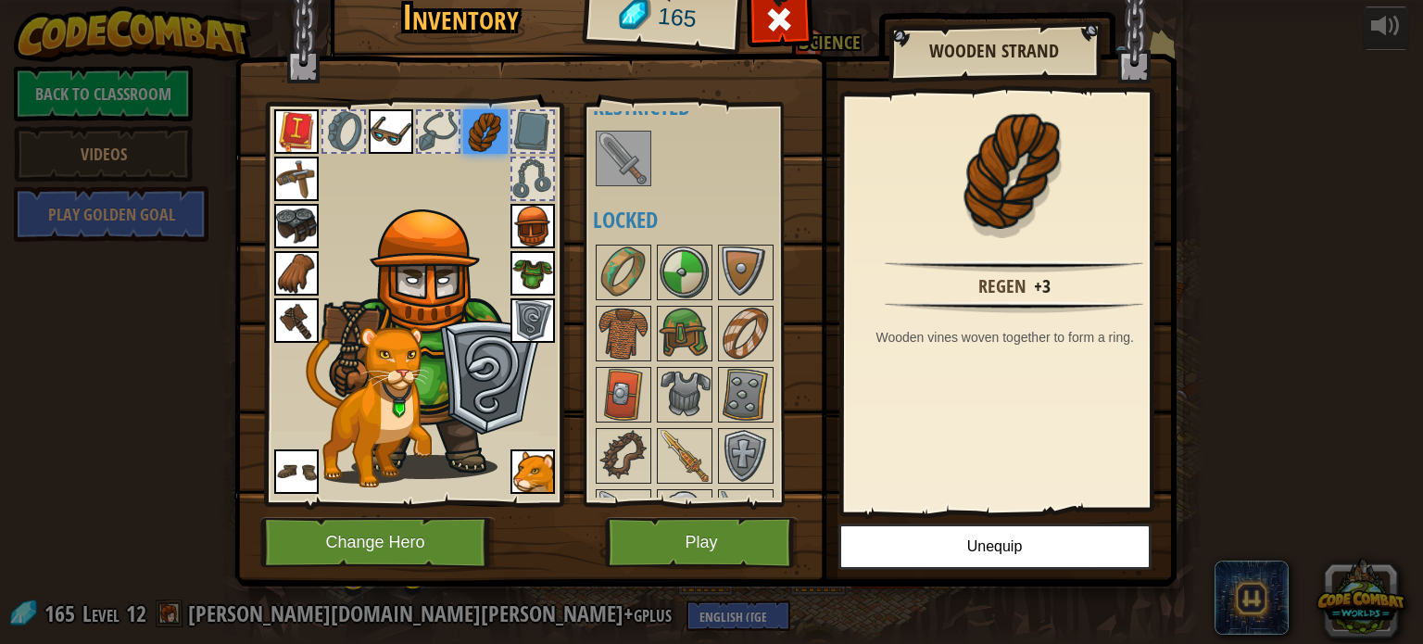
scroll to position [340, 0]
click at [626, 323] on img at bounding box center [624, 333] width 52 height 52
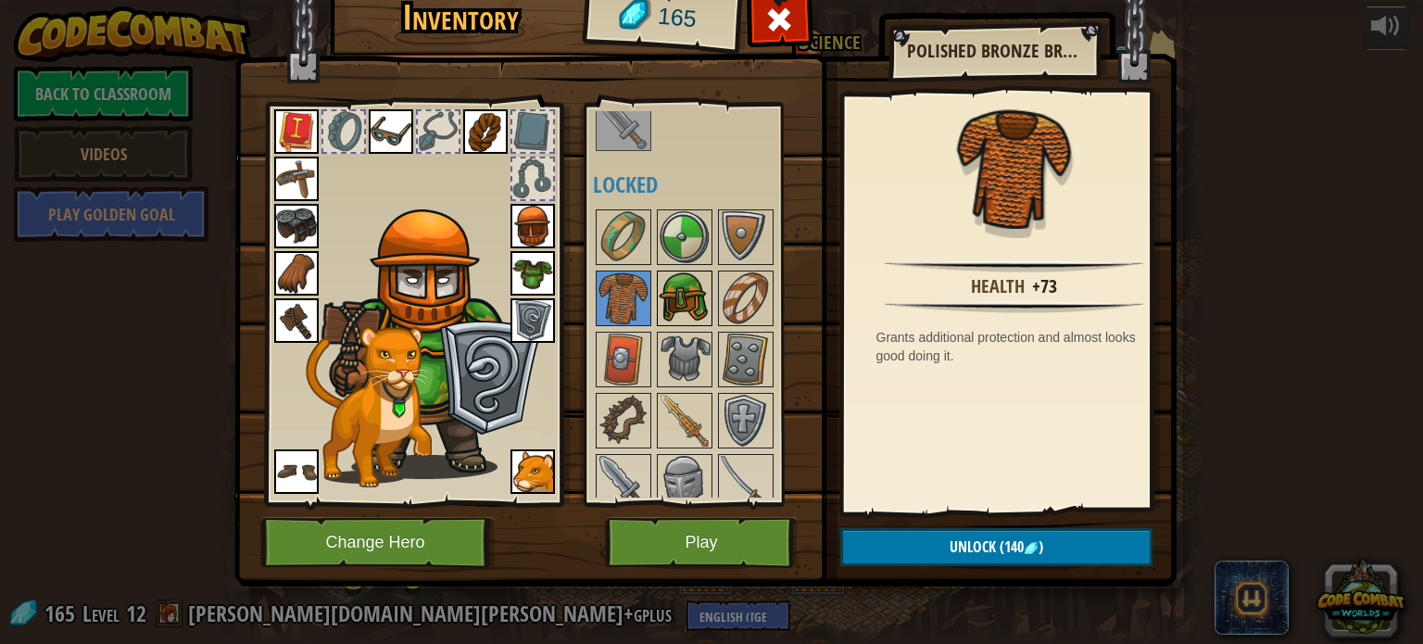
scroll to position [362, 0]
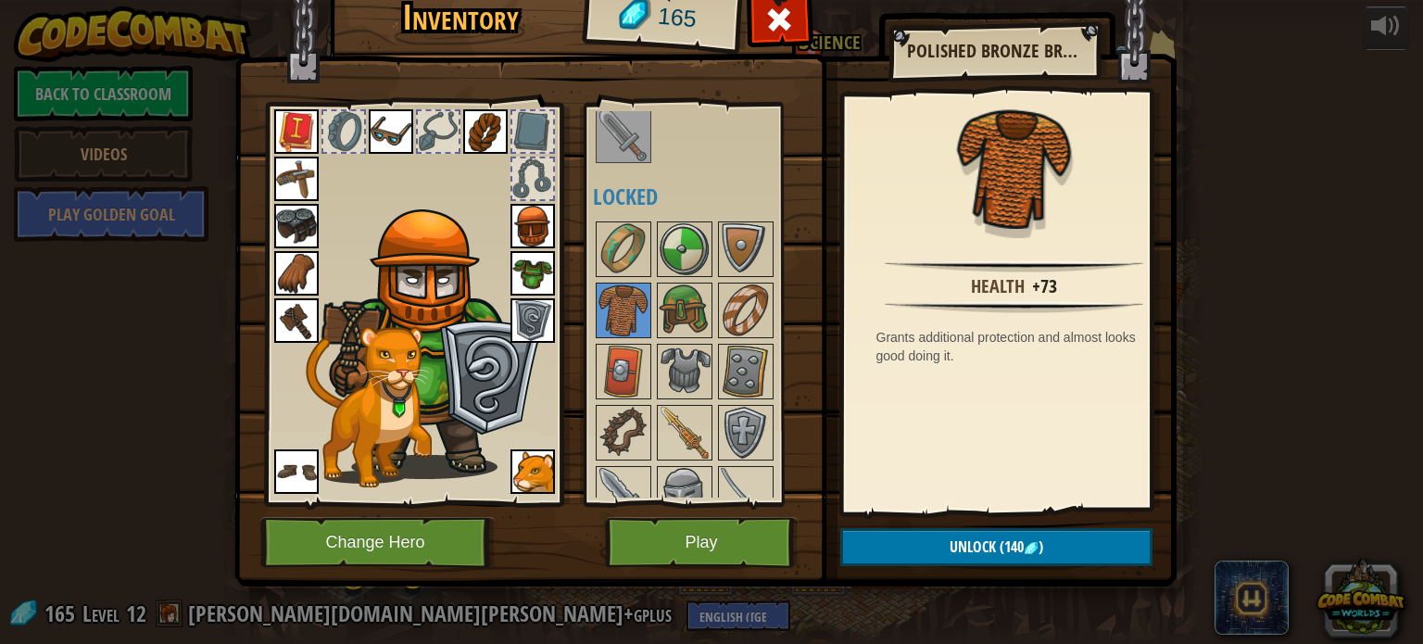
click at [535, 265] on img at bounding box center [532, 273] width 44 height 44
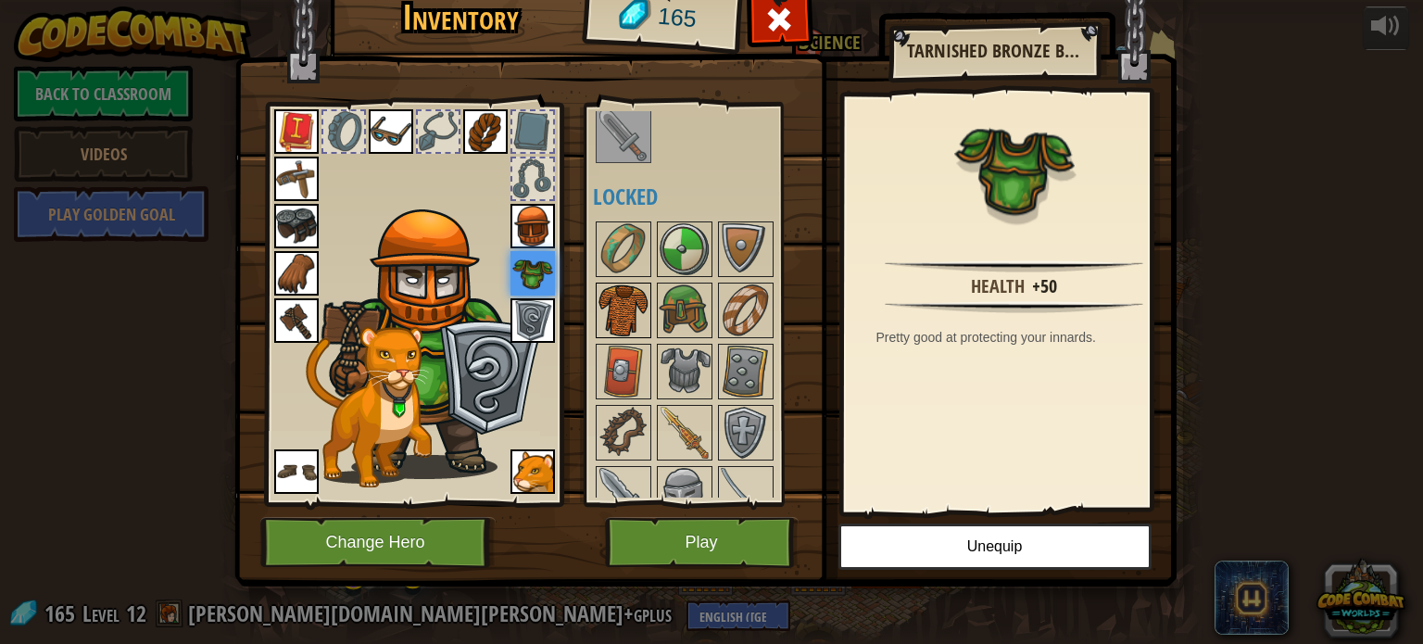
click at [609, 289] on img at bounding box center [624, 310] width 52 height 52
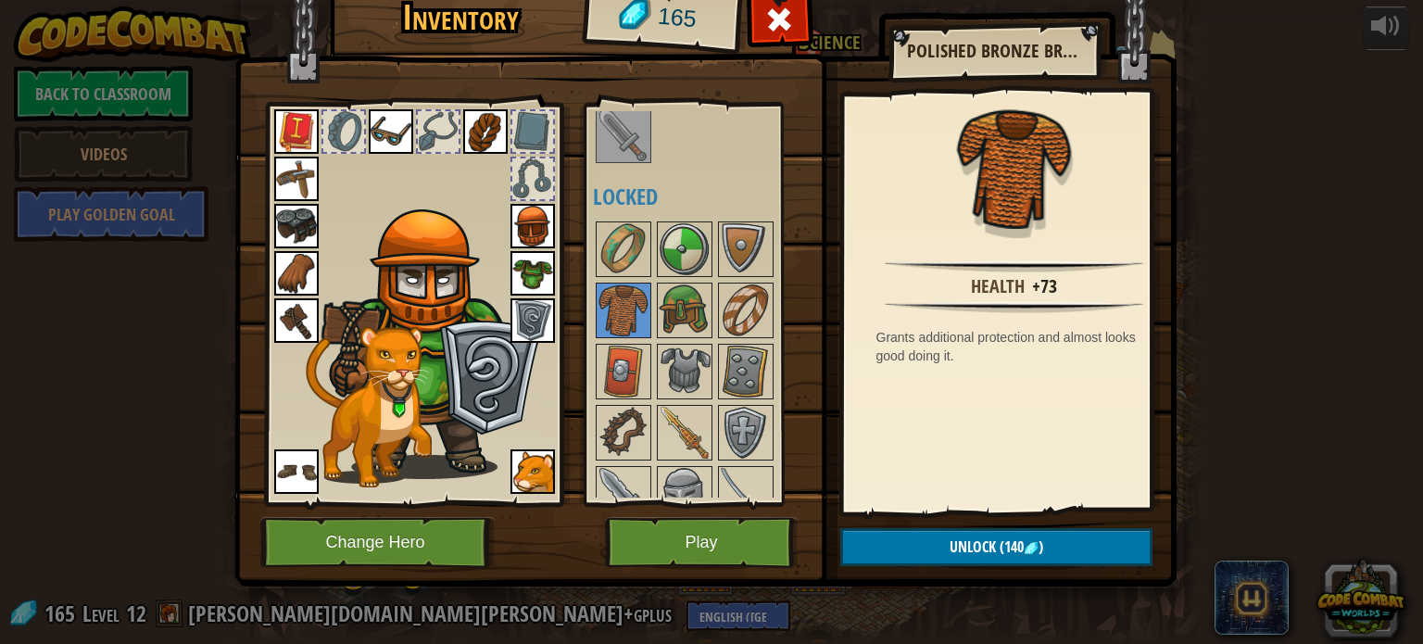
drag, startPoint x: 609, startPoint y: 289, endPoint x: 652, endPoint y: 365, distance: 87.6
click at [652, 365] on div "Available Equip Equip Equip Equip Equip Equip Equip Equip Equip Equip Equip Equ…" at bounding box center [702, 304] width 219 height 386
click at [661, 366] on img at bounding box center [685, 372] width 52 height 52
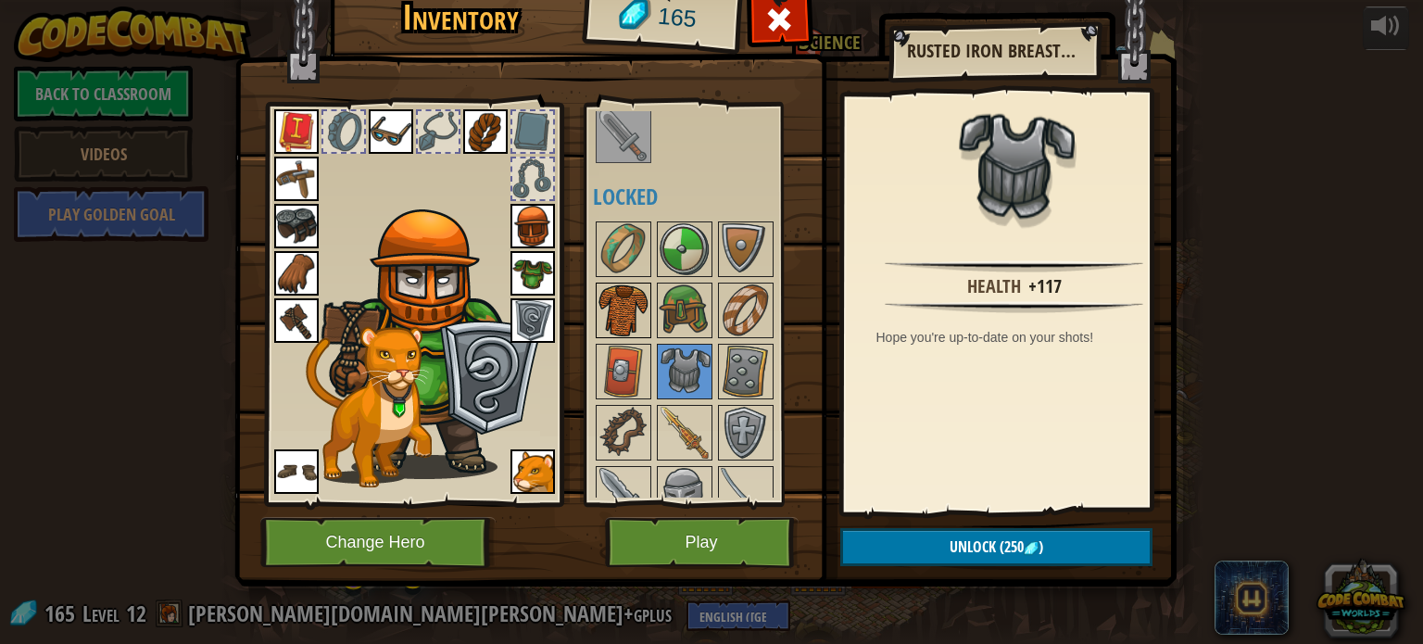
click at [611, 306] on img at bounding box center [624, 310] width 52 height 52
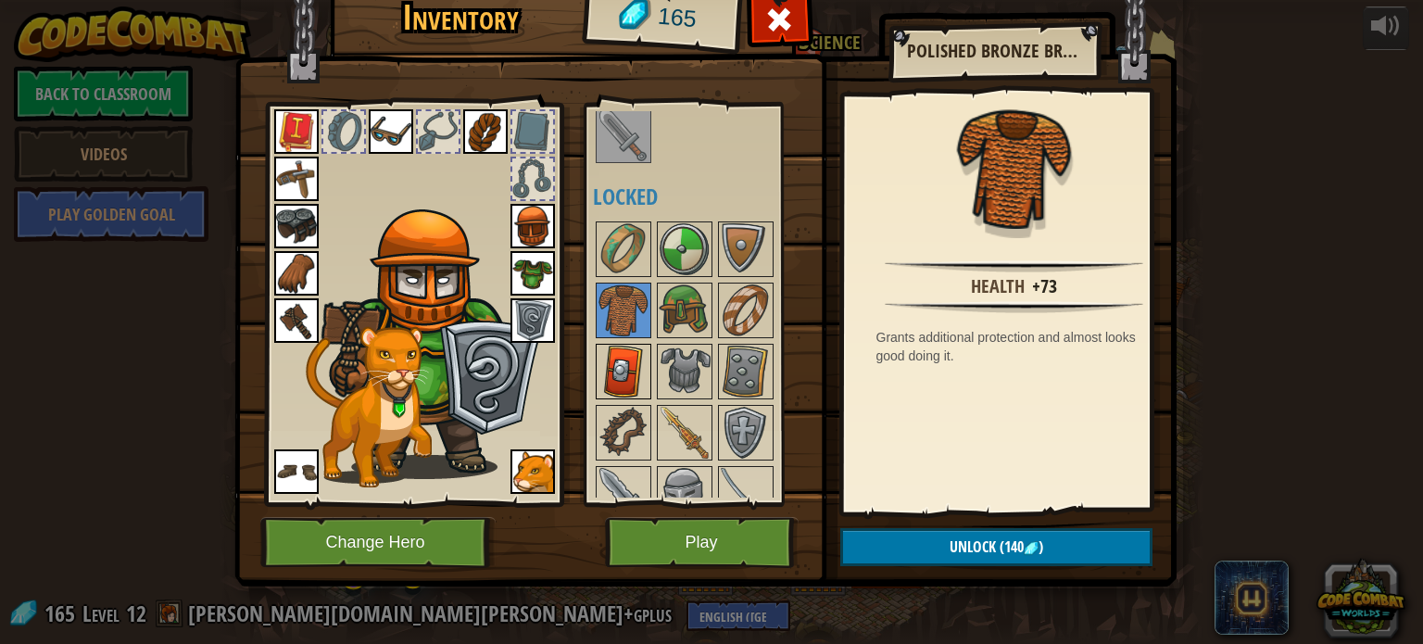
click at [612, 355] on img at bounding box center [624, 372] width 52 height 52
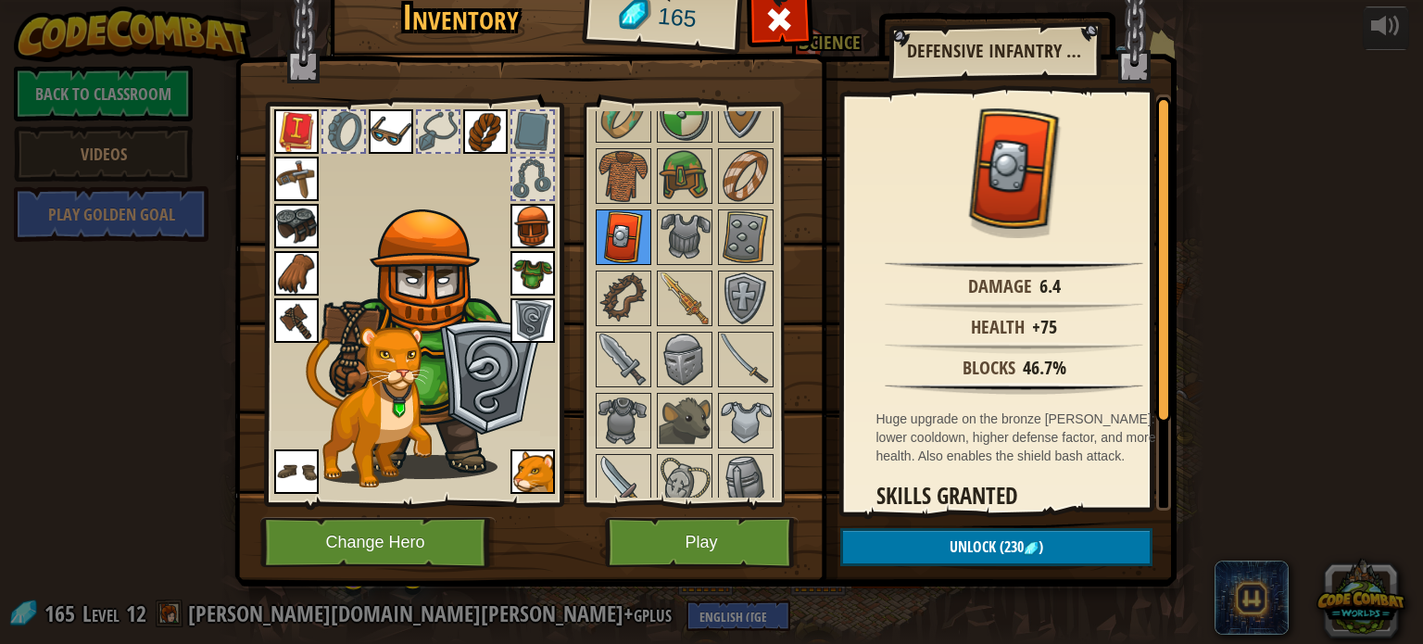
scroll to position [496, 0]
click at [672, 351] on img at bounding box center [685, 360] width 52 height 52
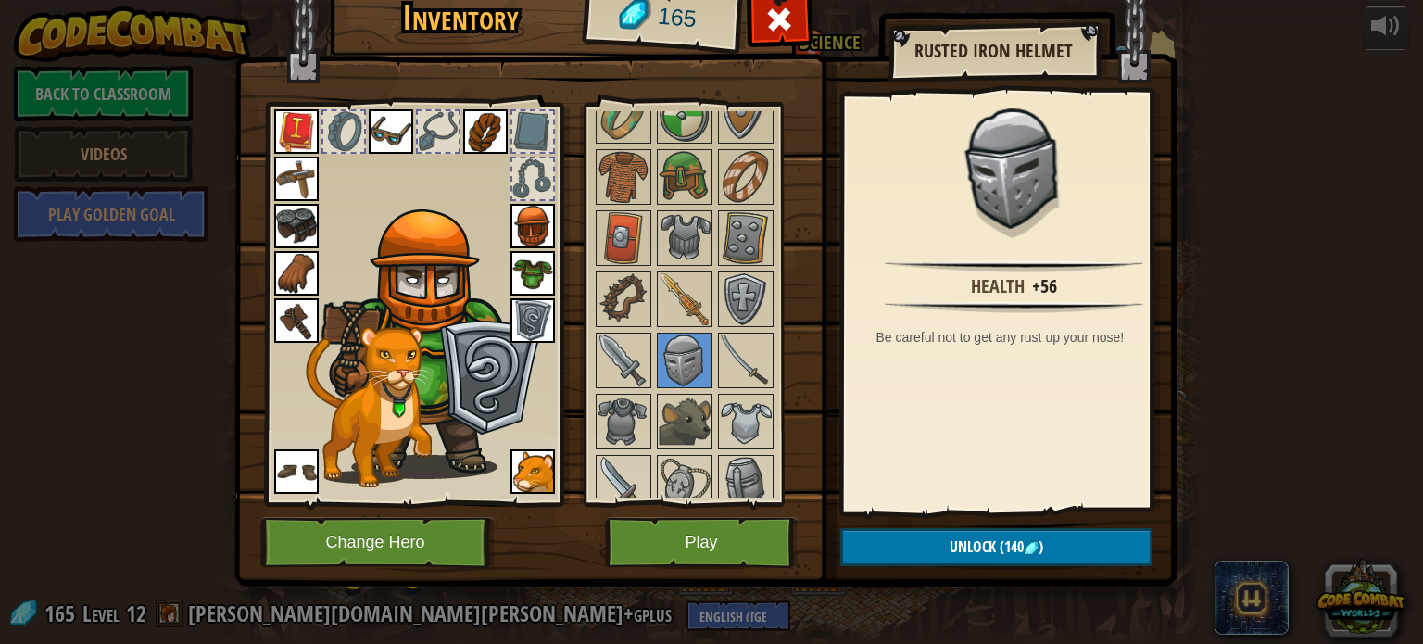
click at [514, 221] on img at bounding box center [532, 226] width 44 height 44
